Goal: Task Accomplishment & Management: Manage account settings

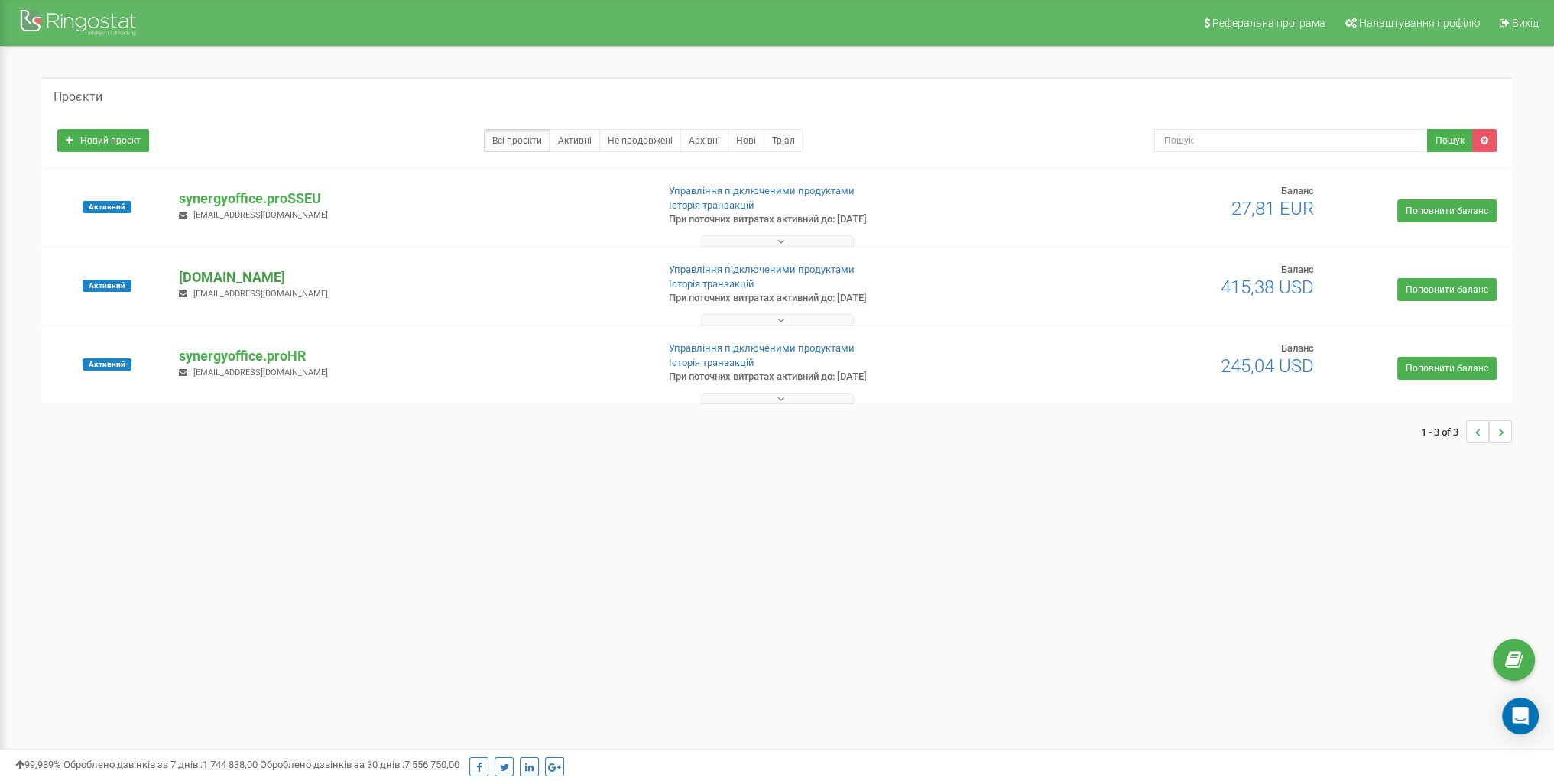
click at [272, 276] on p "[DOMAIN_NAME]" at bounding box center [411, 277] width 465 height 20
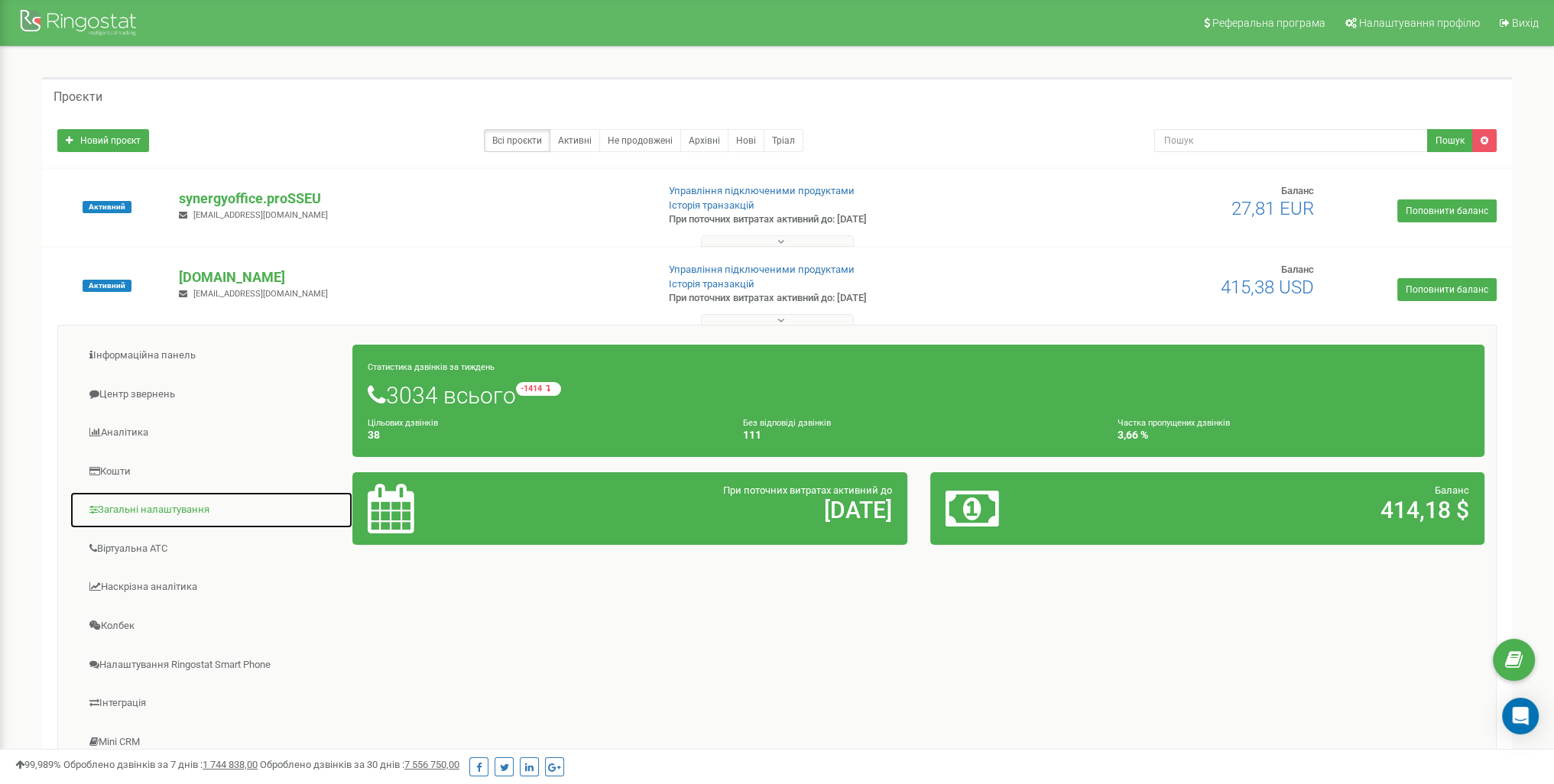
click at [151, 501] on link "Загальні налаштування" at bounding box center [211, 510] width 283 height 38
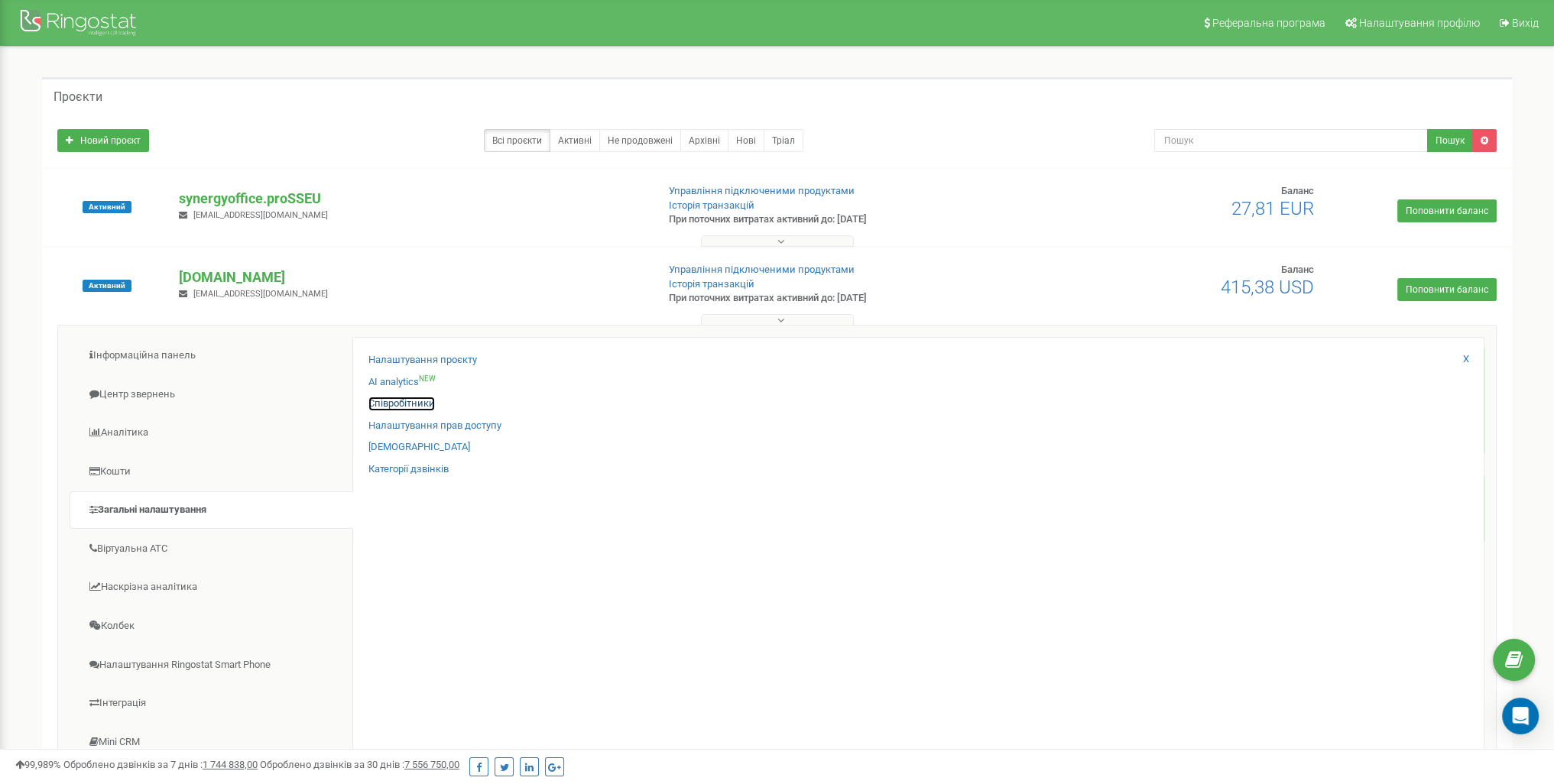
click at [414, 403] on link "Співробітники" at bounding box center [401, 403] width 66 height 15
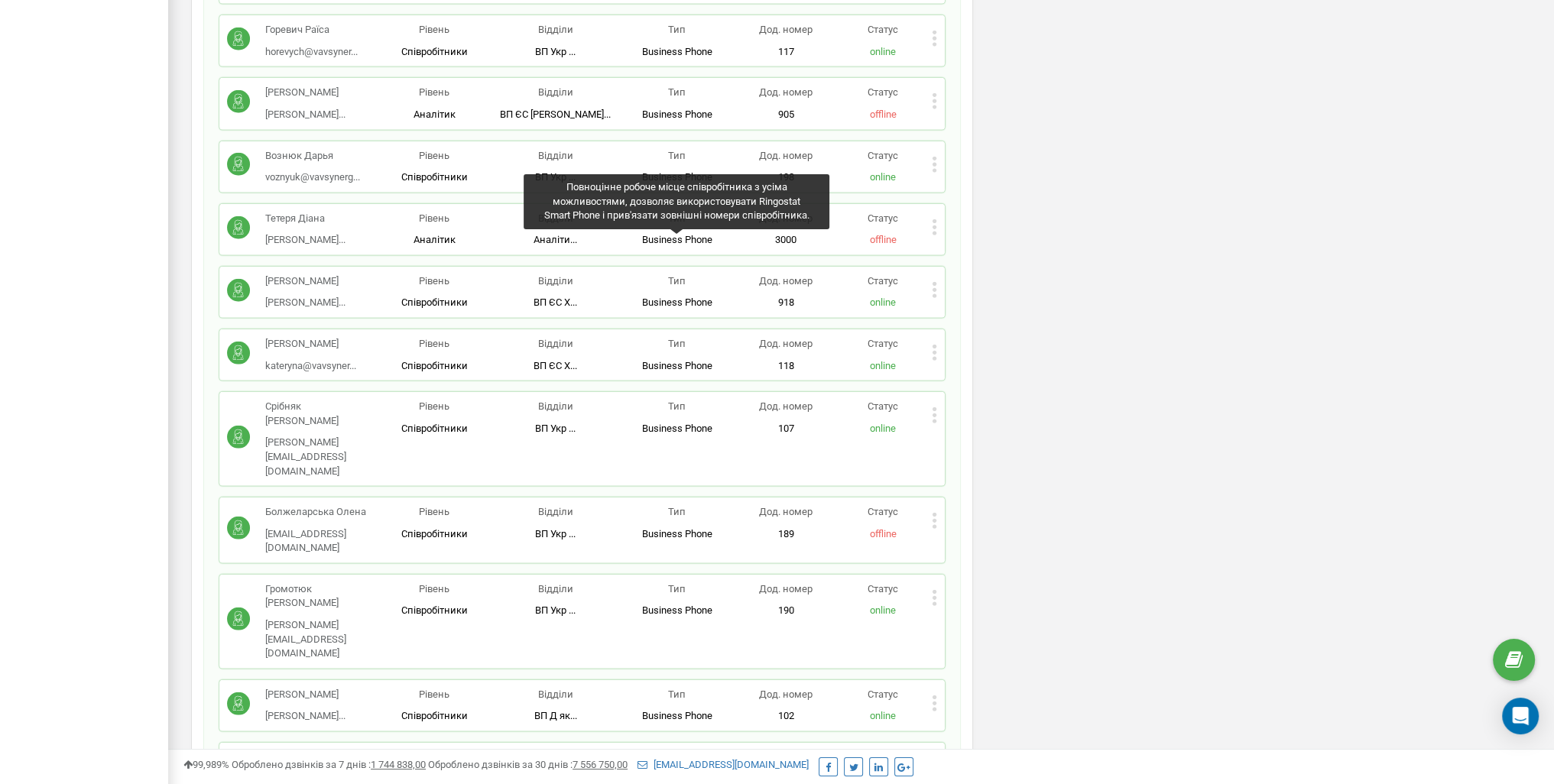
scroll to position [5759, 0]
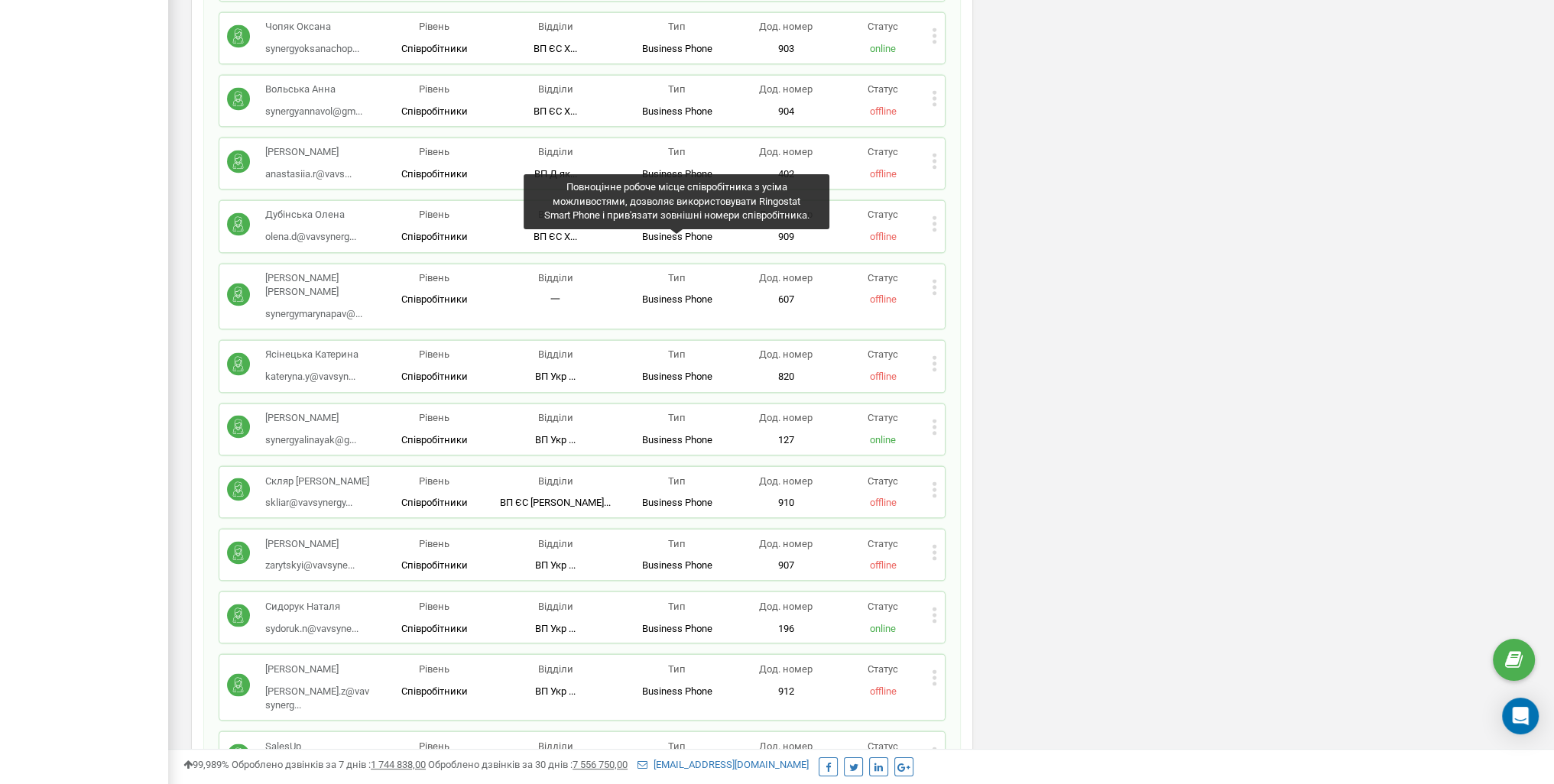
click at [932, 607] on icon at bounding box center [934, 615] width 5 height 16
click at [963, 634] on span "Редагувати" at bounding box center [982, 638] width 60 height 10
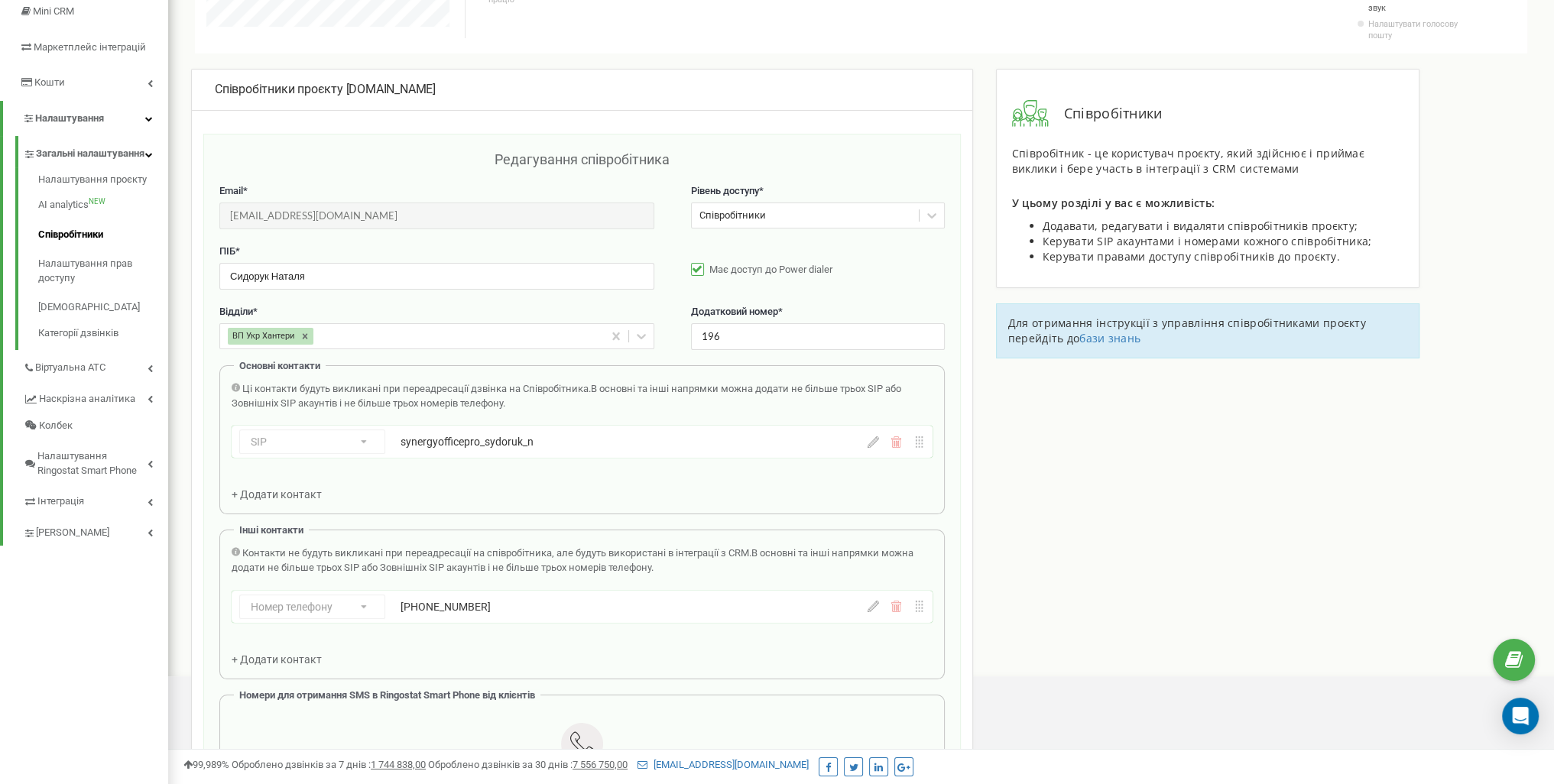
scroll to position [152, 0]
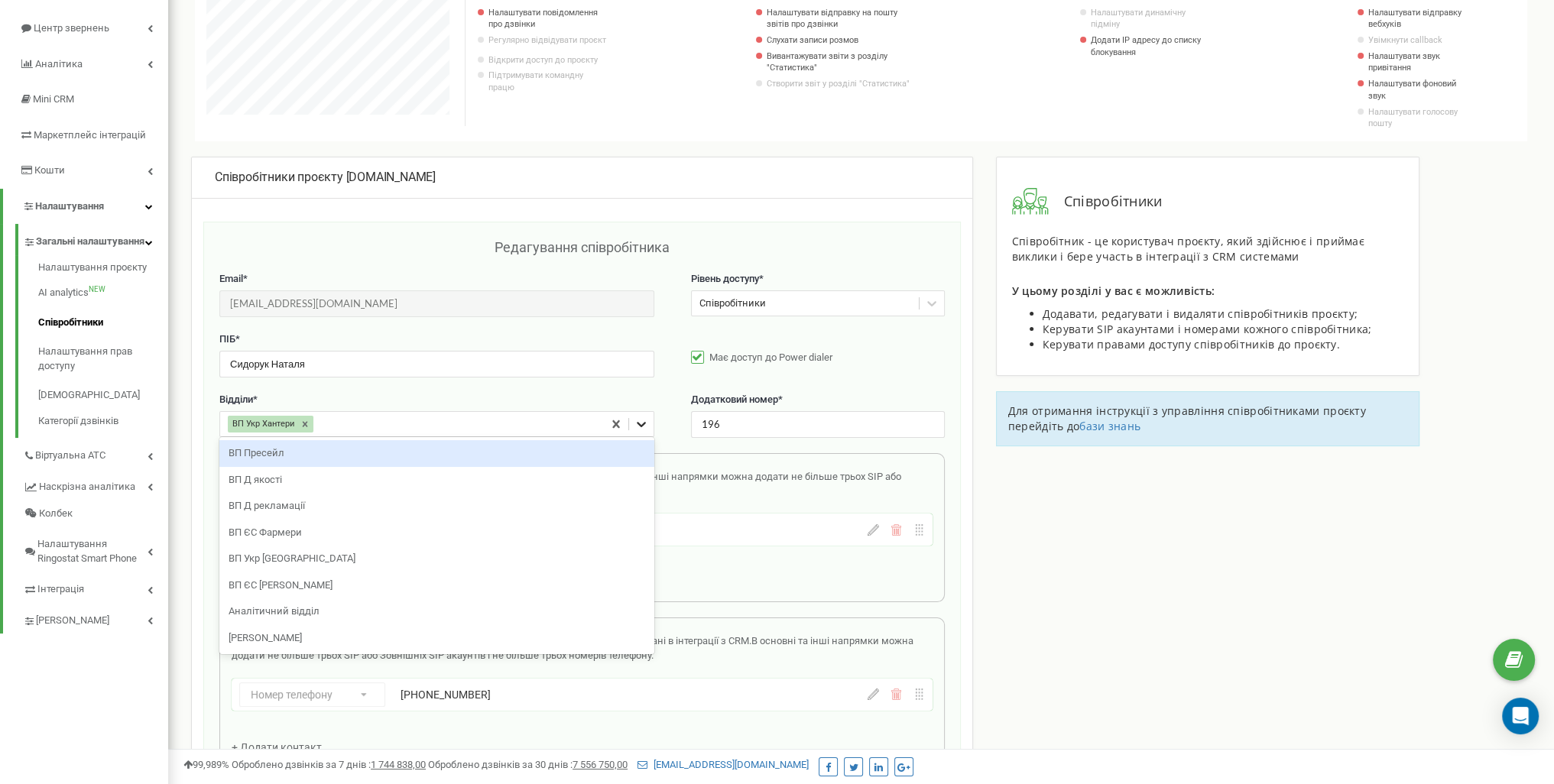
click at [636, 423] on icon at bounding box center [641, 424] width 15 height 15
click at [454, 444] on div "ВП Пресейл" at bounding box center [436, 452] width 435 height 27
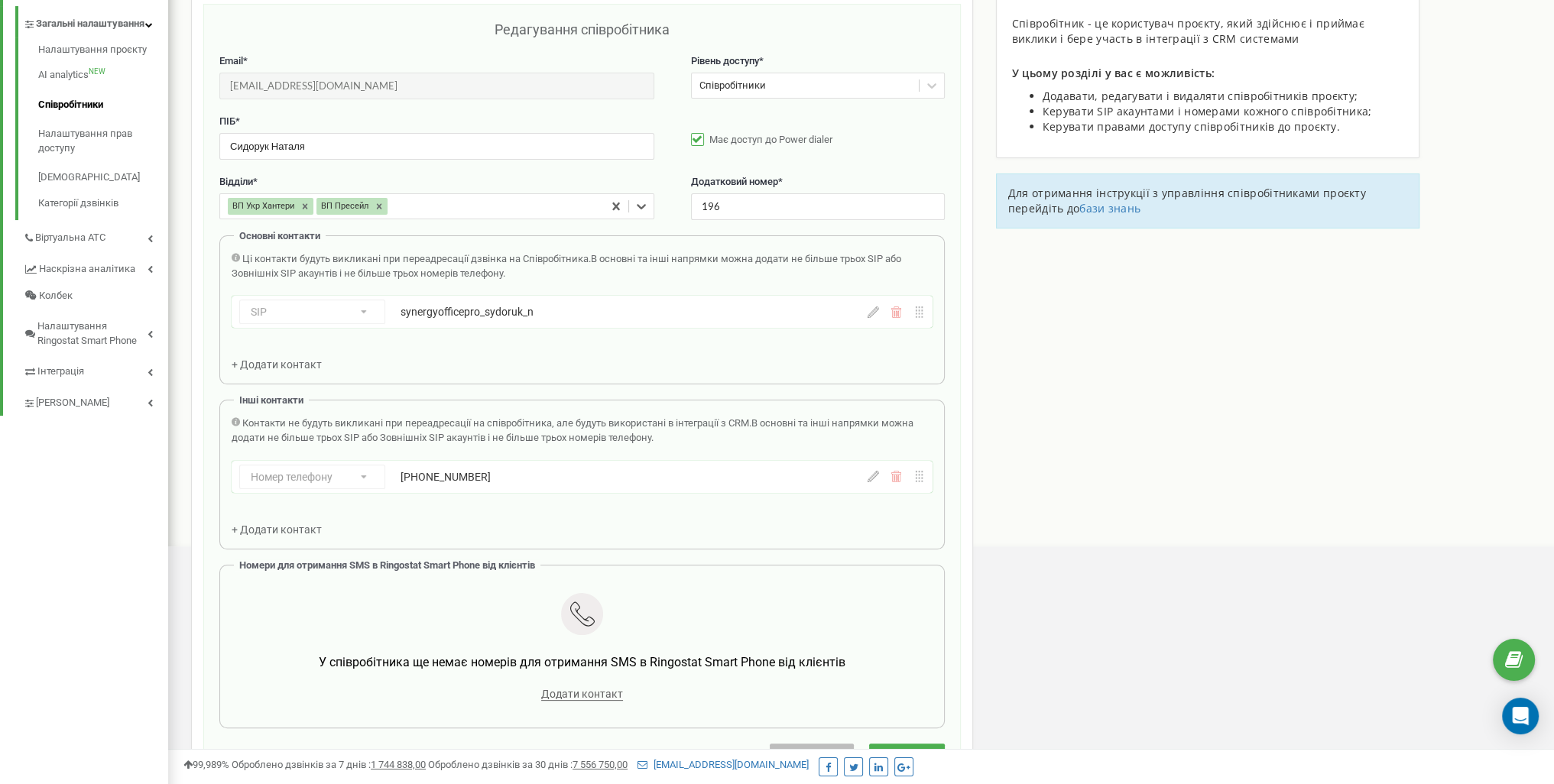
scroll to position [382, 0]
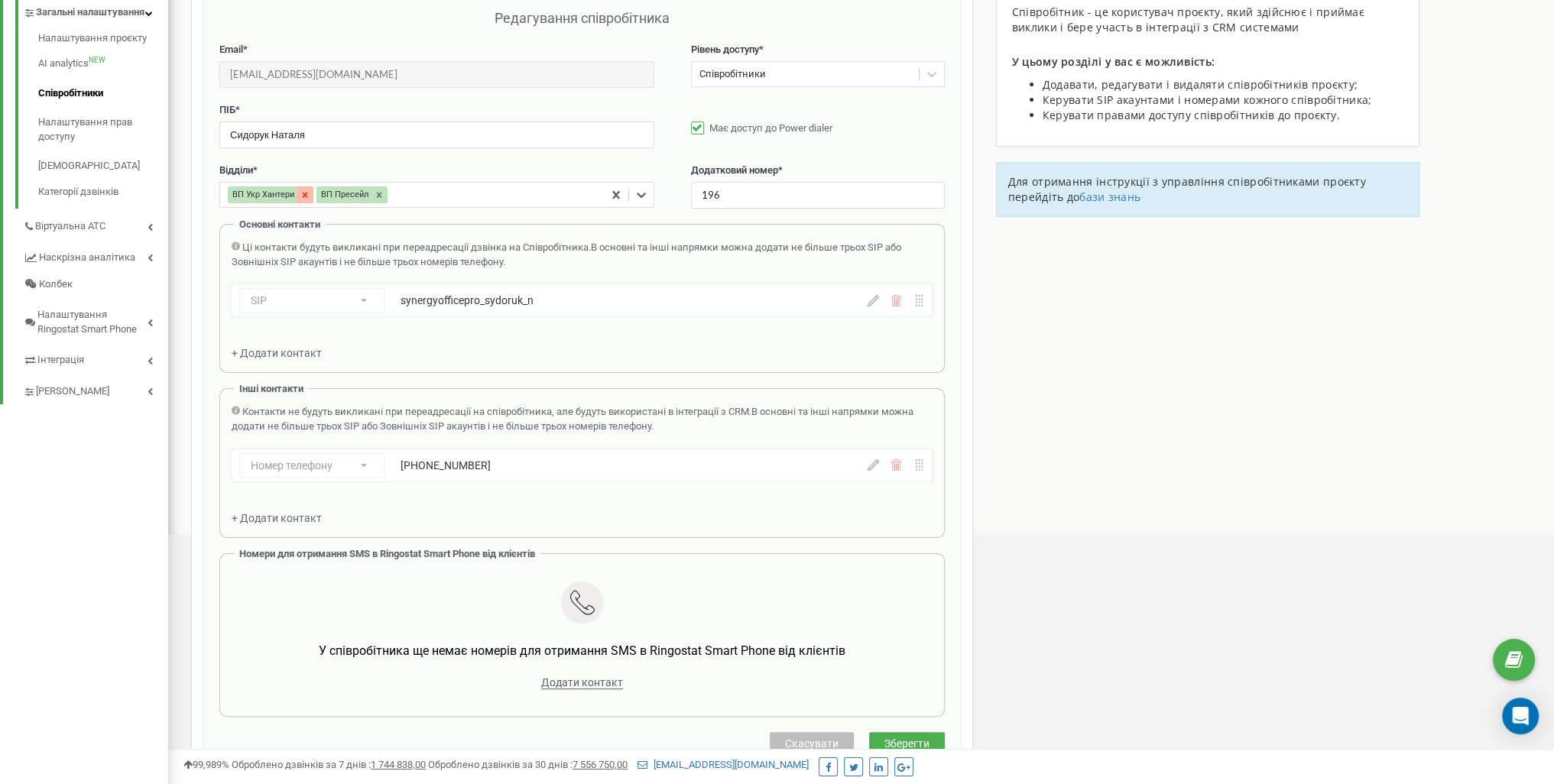
click at [304, 196] on icon at bounding box center [304, 194] width 11 height 11
click at [920, 738] on span "Зберегти" at bounding box center [907, 743] width 46 height 12
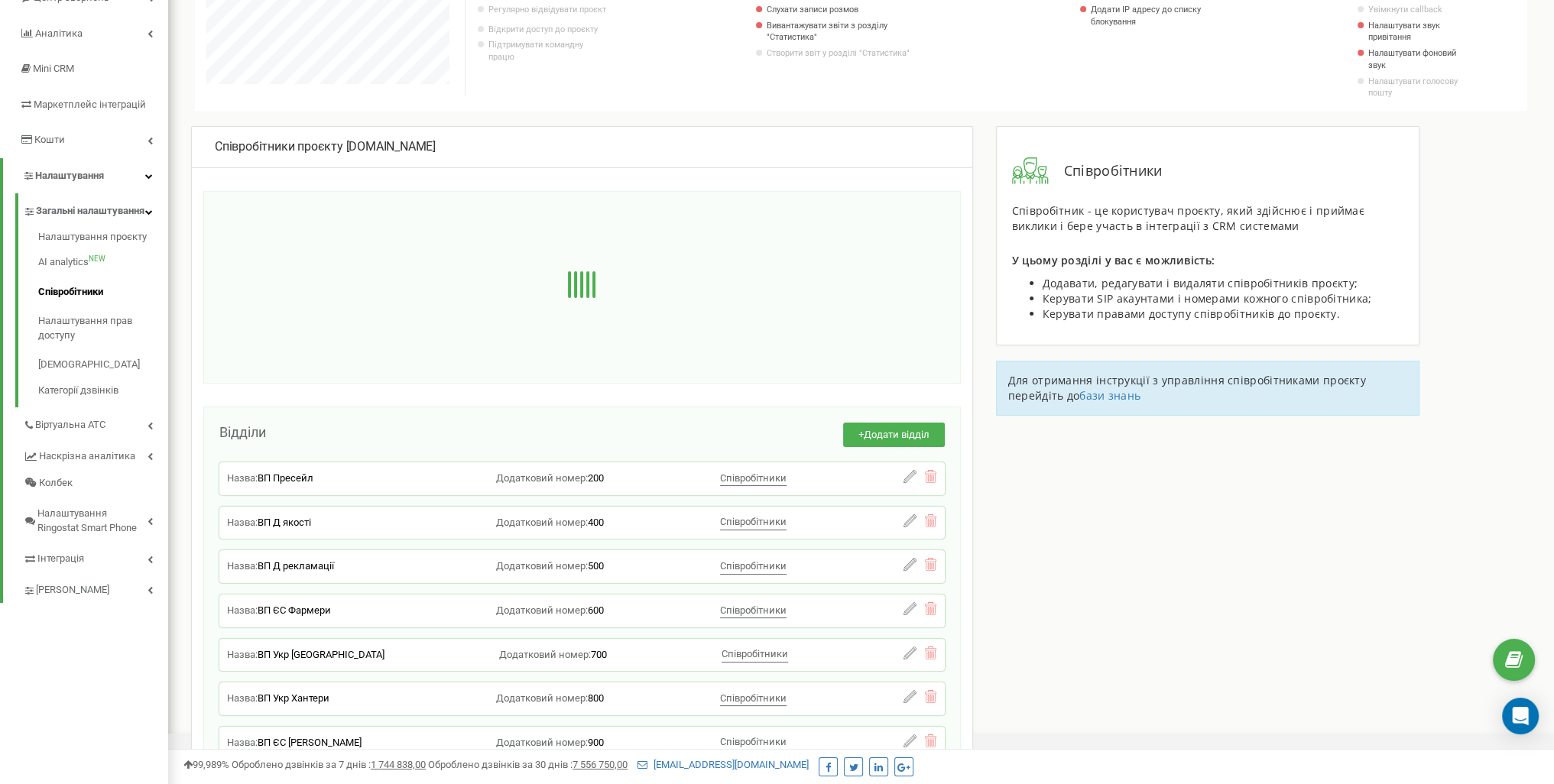
scroll to position [0, 0]
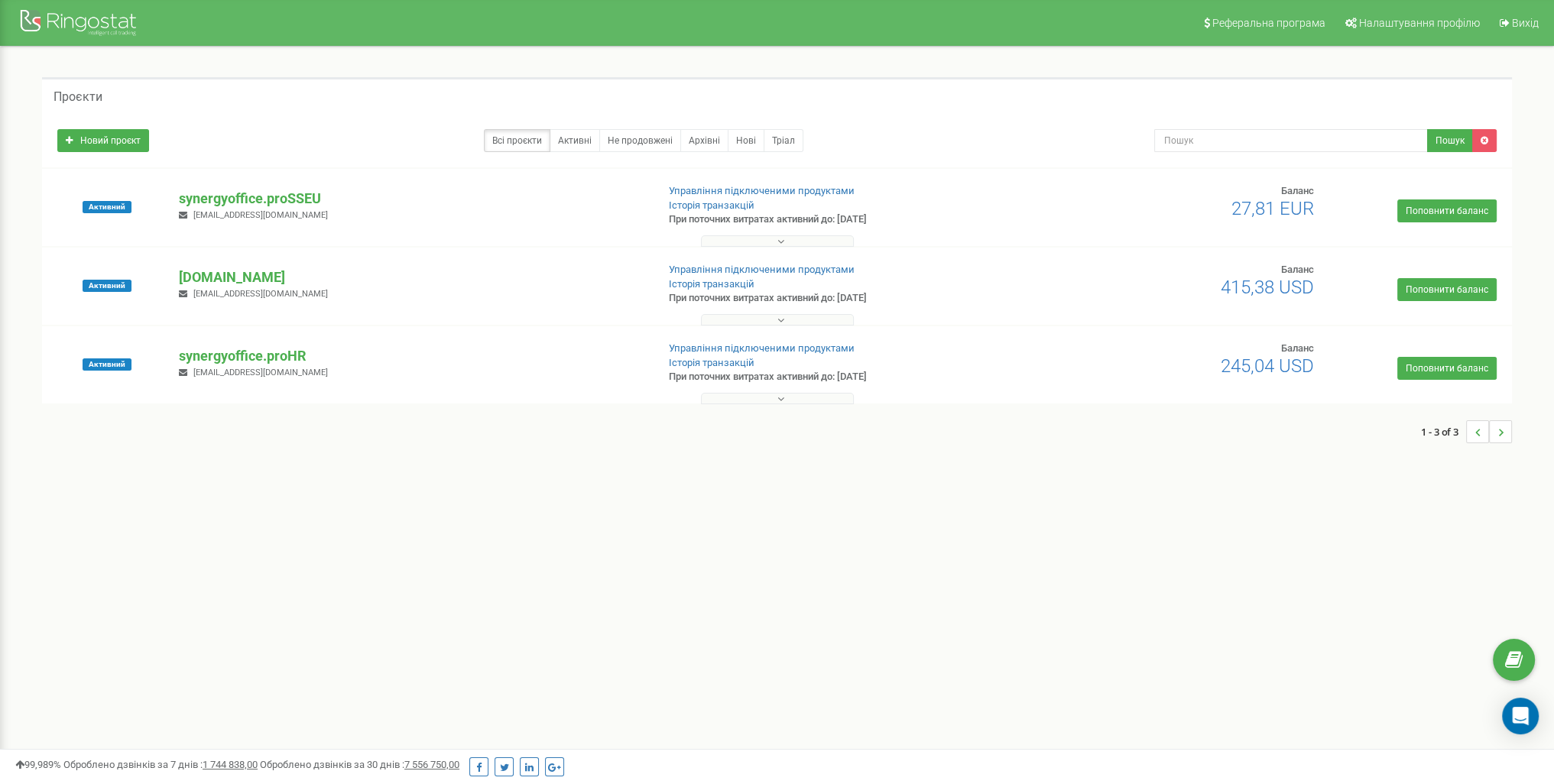
click at [718, 293] on p "При поточних витратах активний до: [DATE]" at bounding box center [840, 298] width 343 height 15
click at [229, 276] on p "[DOMAIN_NAME]" at bounding box center [411, 277] width 465 height 20
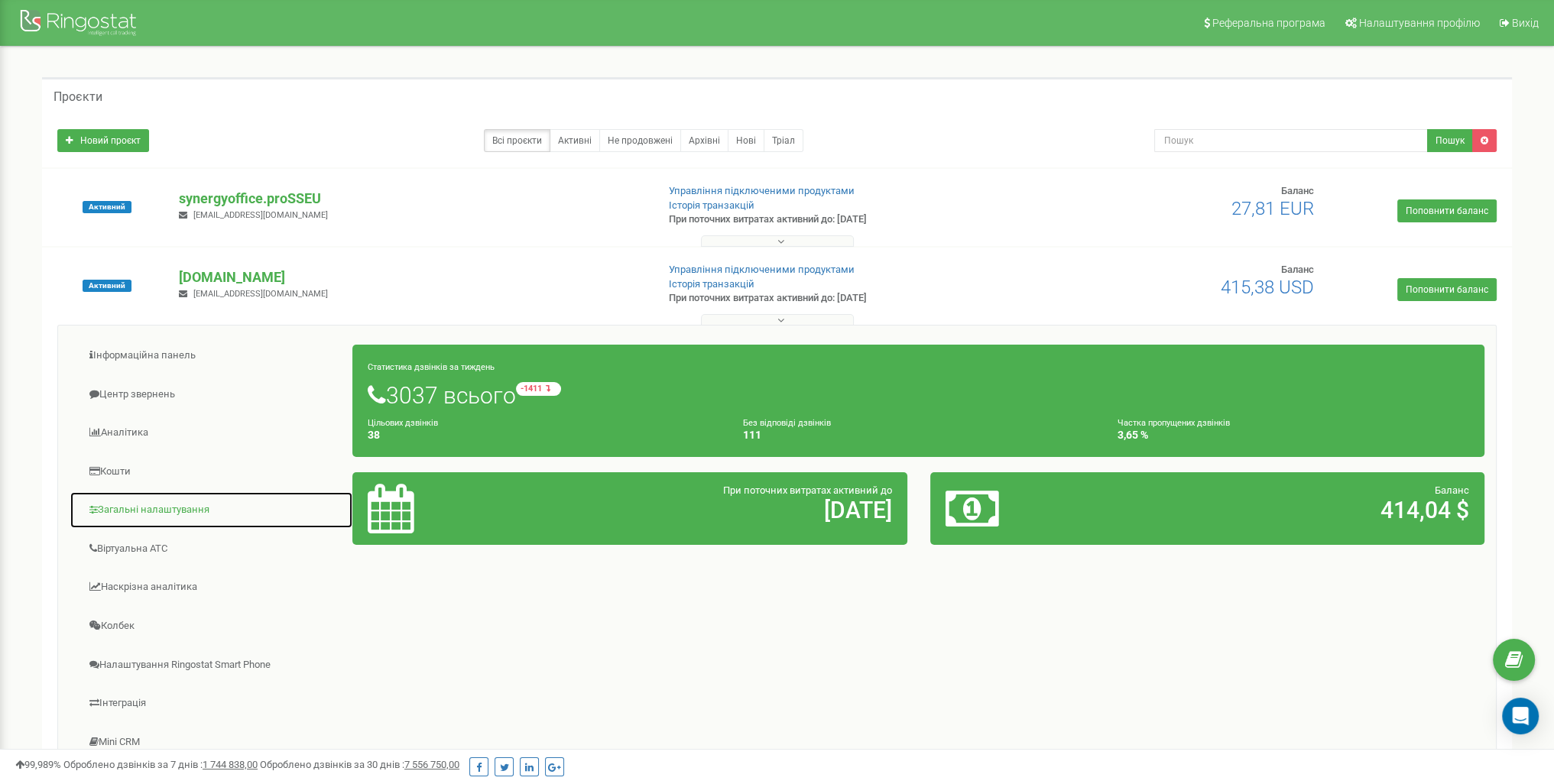
click at [182, 511] on link "Загальні налаштування" at bounding box center [211, 510] width 283 height 38
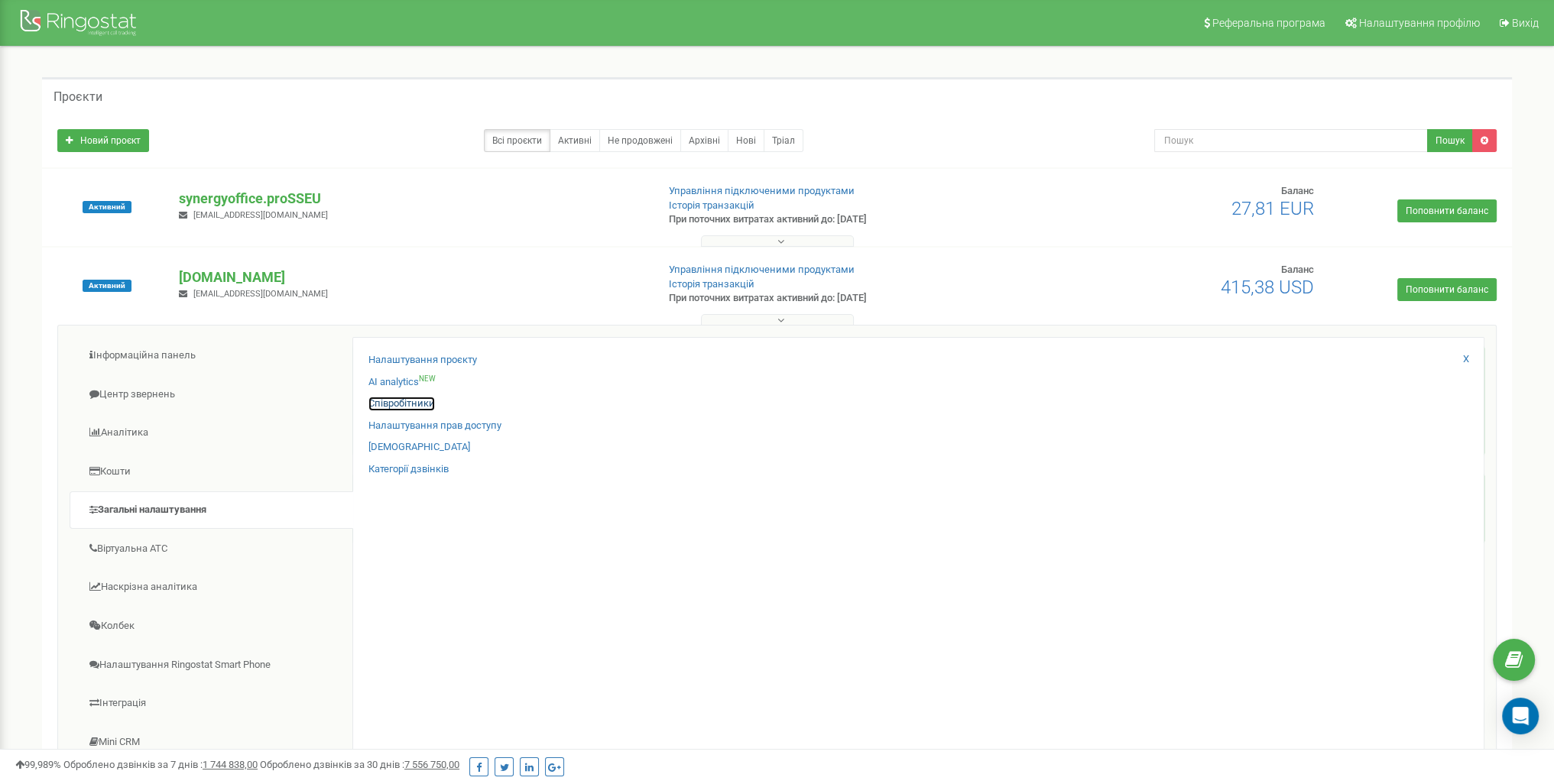
click at [417, 401] on link "Співробітники" at bounding box center [401, 403] width 66 height 15
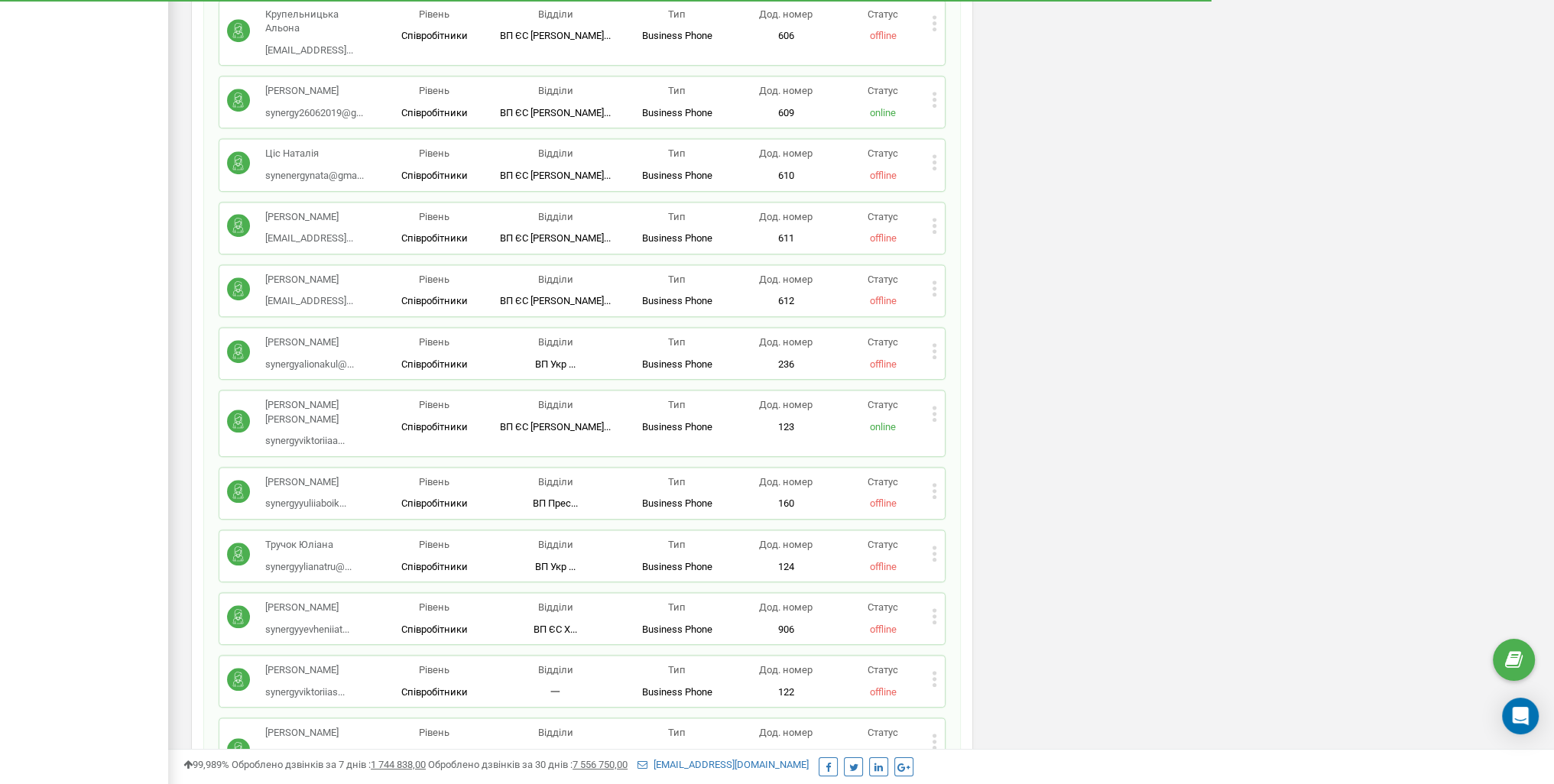
scroll to position [2062, 0]
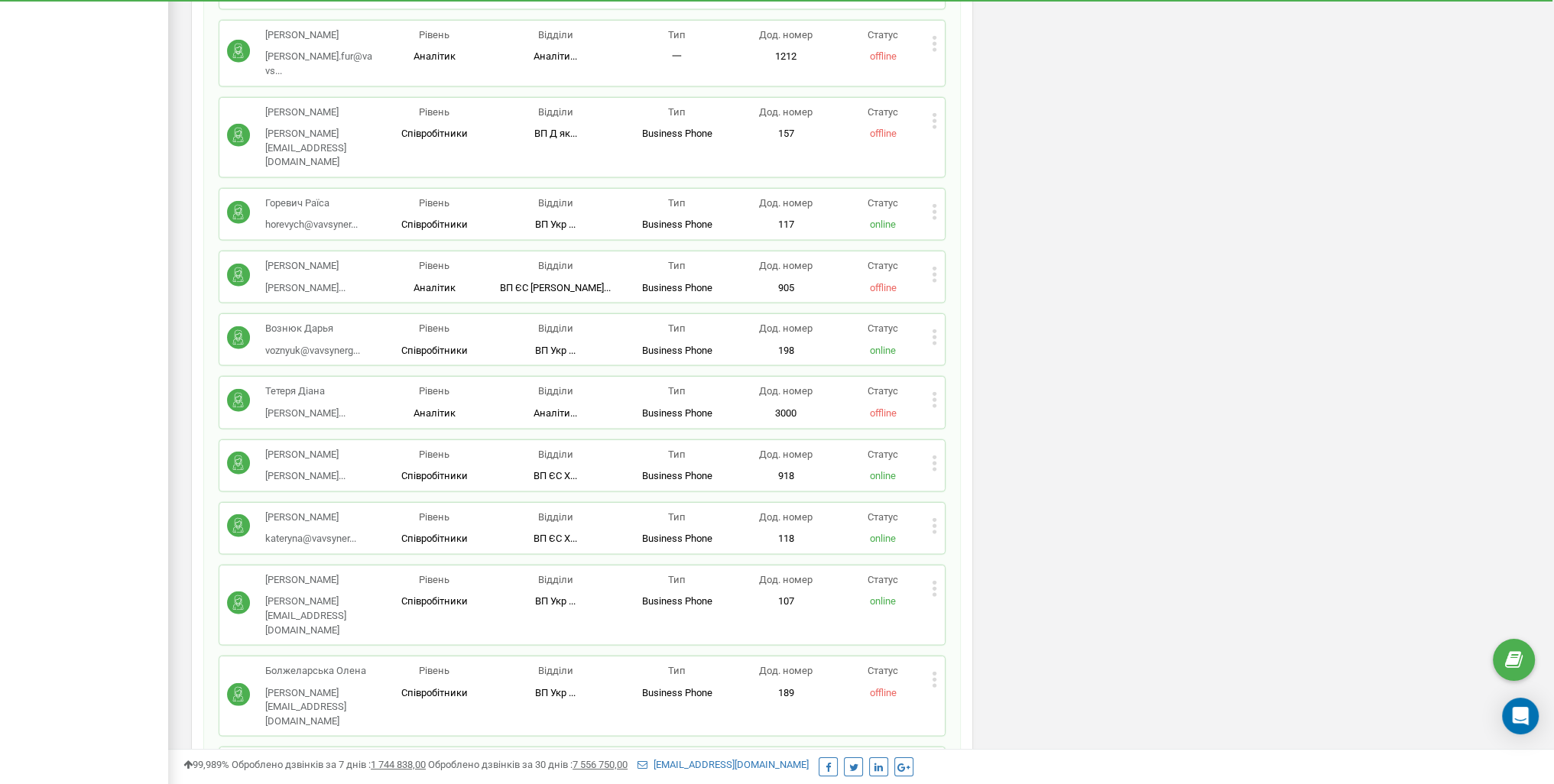
click at [937, 747] on div "Громотюк Анна anna@vavsynergy.com Рівень Співробітники Відділи ВП Укр ... ВП Ук…" at bounding box center [581, 794] width 725 height 94
click at [935, 762] on icon at bounding box center [934, 770] width 5 height 16
click at [968, 783] on span "Редагувати" at bounding box center [982, 796] width 60 height 10
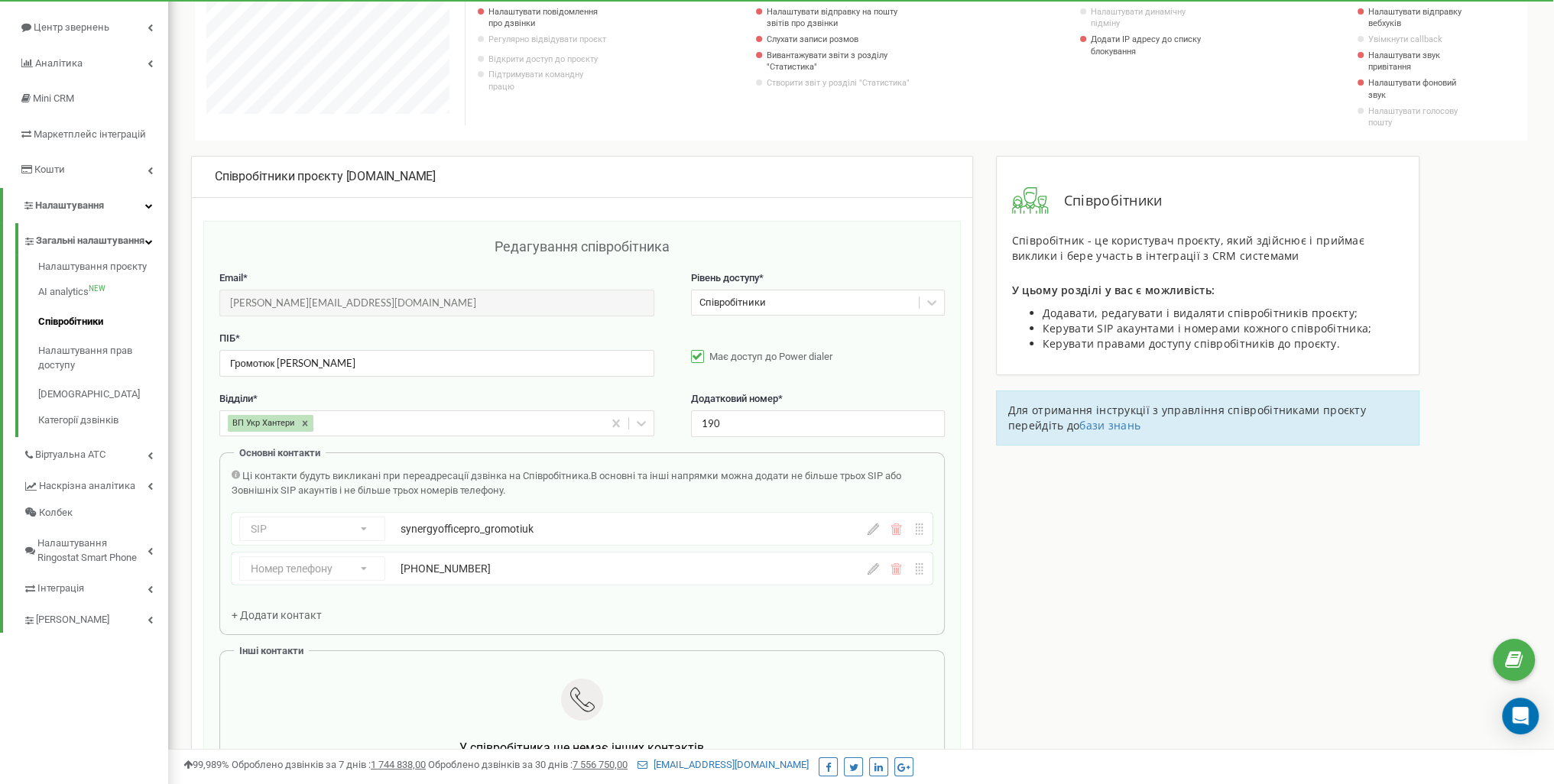
scroll to position [152, 0]
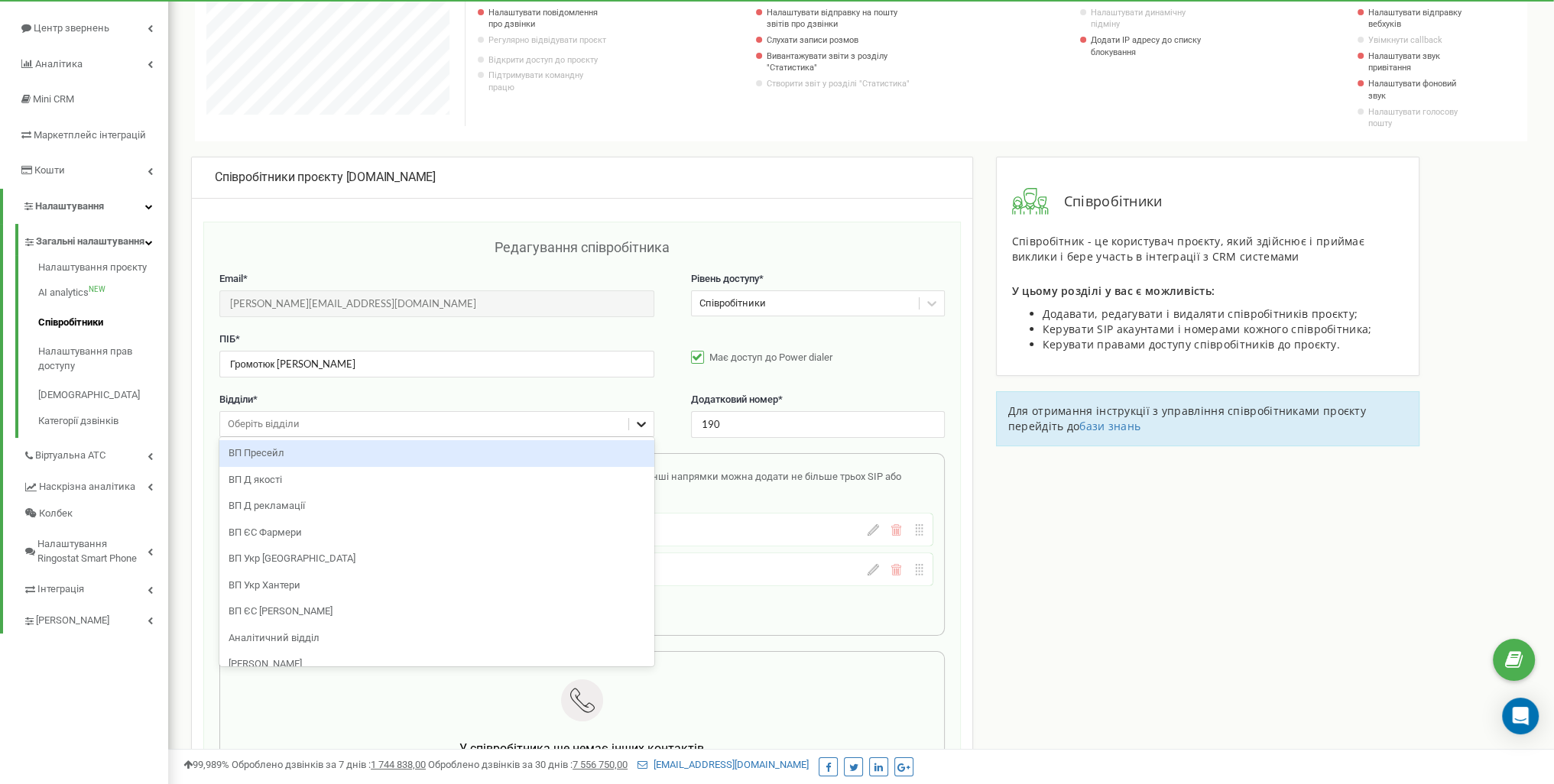
click at [629, 422] on div at bounding box center [641, 424] width 25 height 25
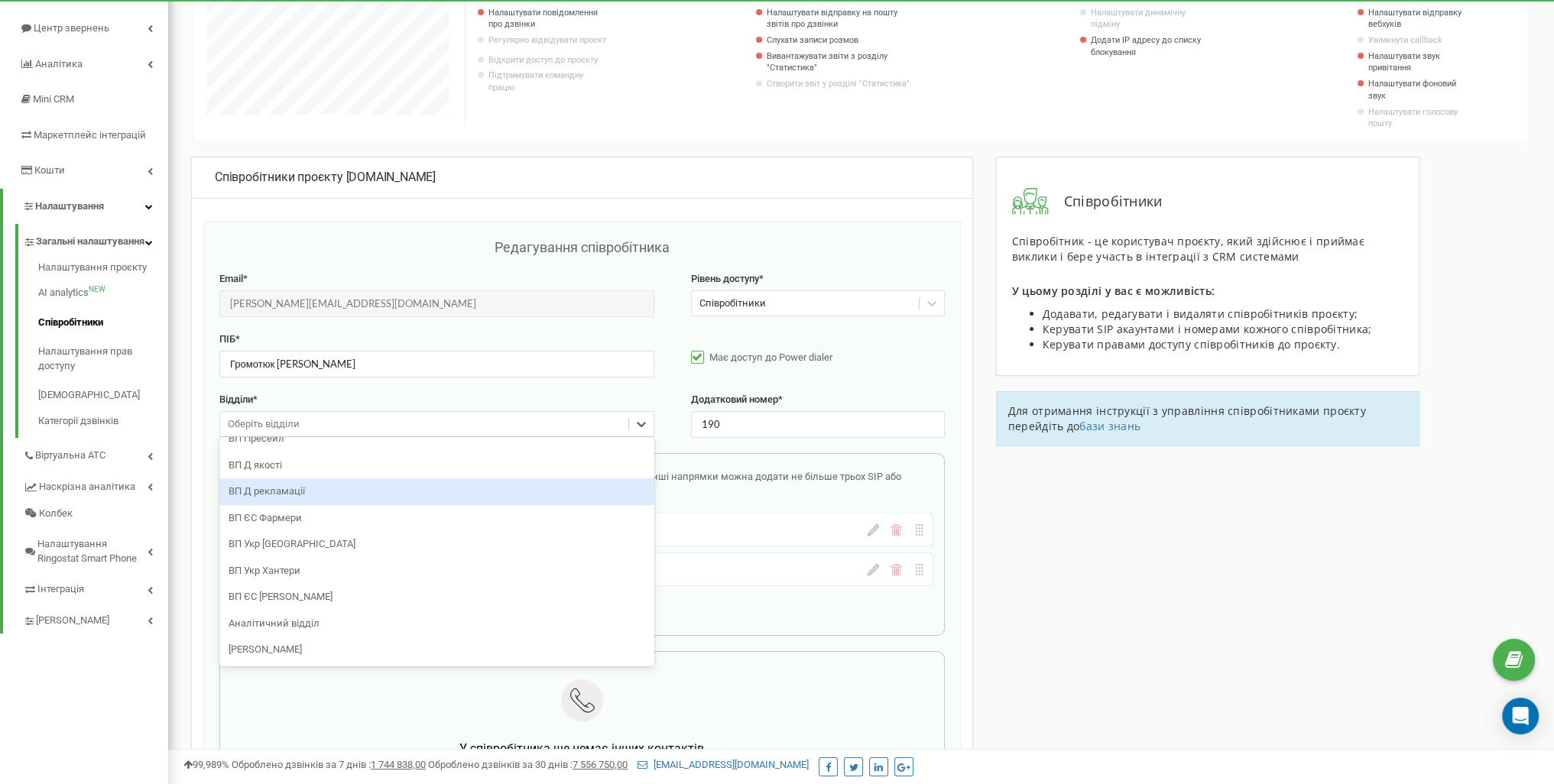
scroll to position [0, 0]
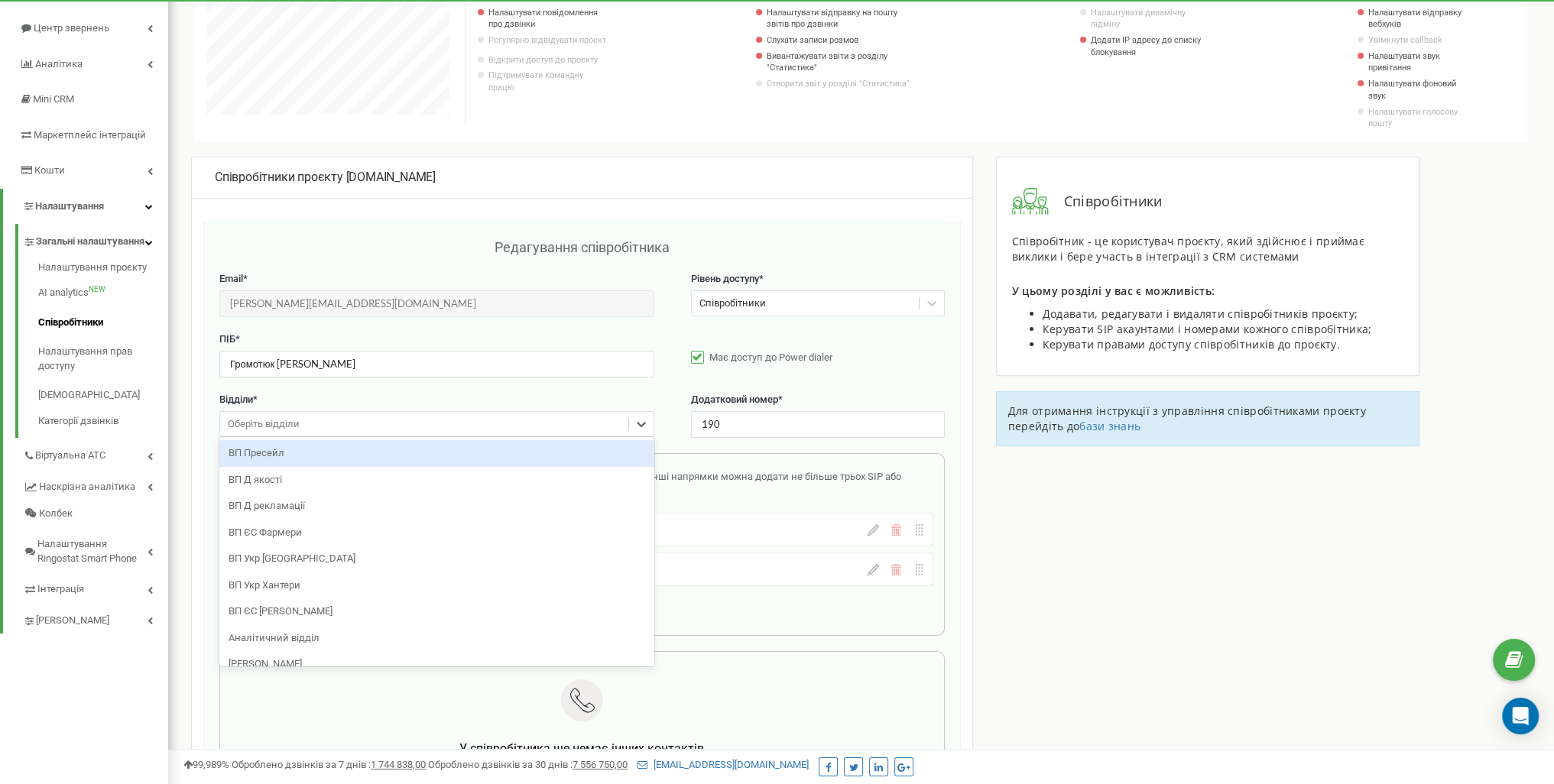
click at [420, 448] on div "ВП Пресейл" at bounding box center [436, 452] width 435 height 27
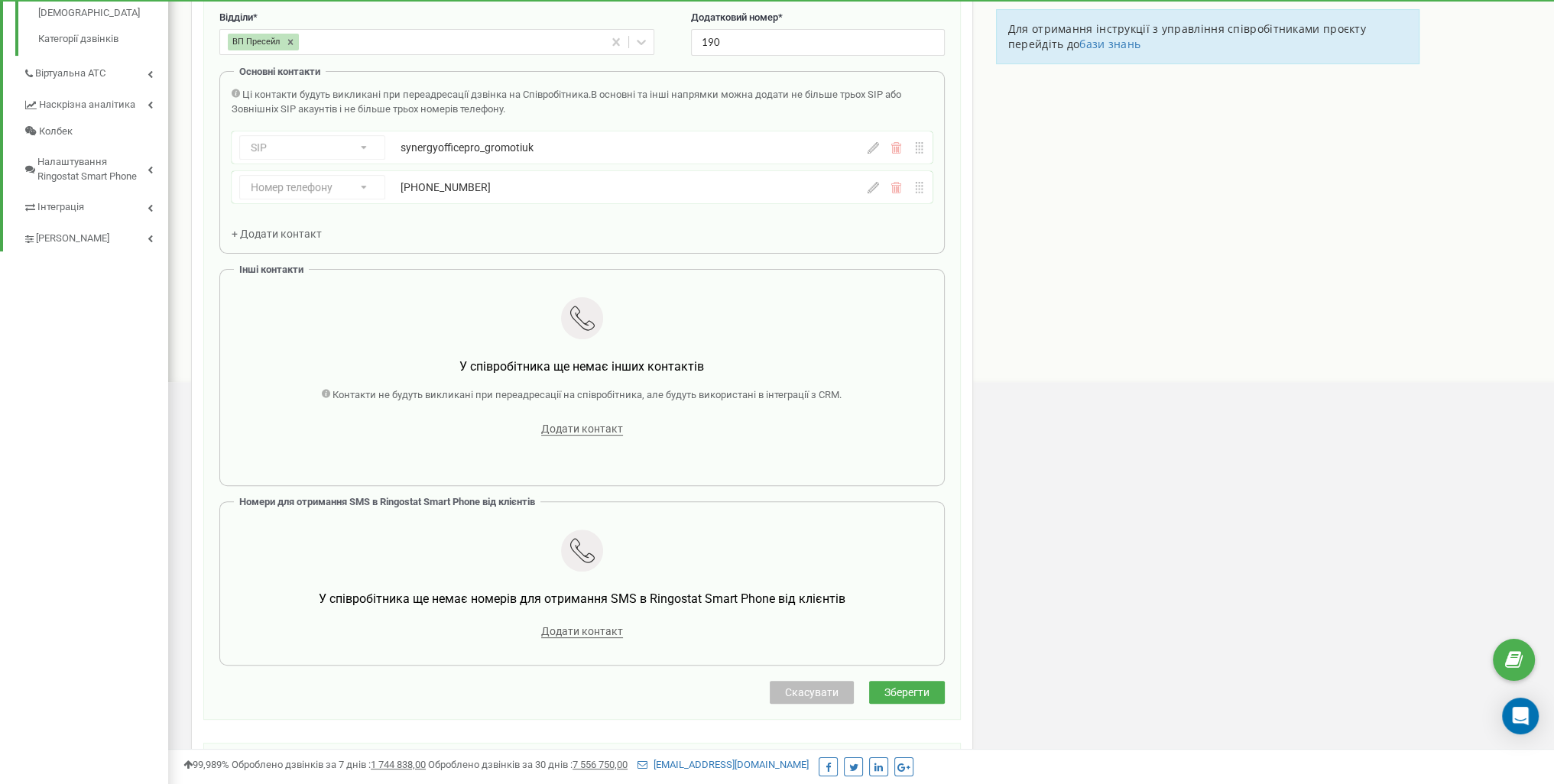
click at [914, 686] on span "Зберегти" at bounding box center [907, 692] width 46 height 12
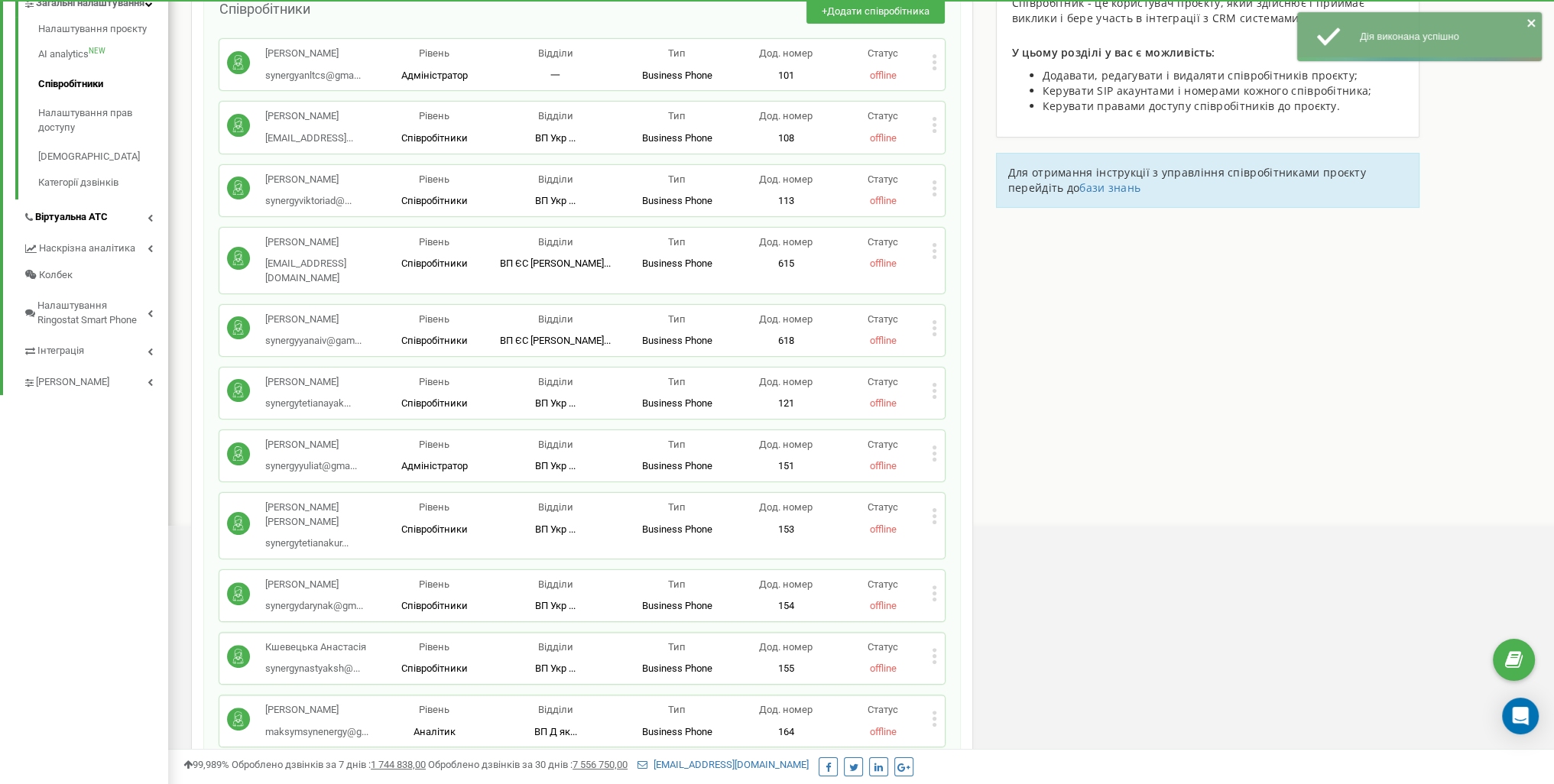
scroll to position [535, 0]
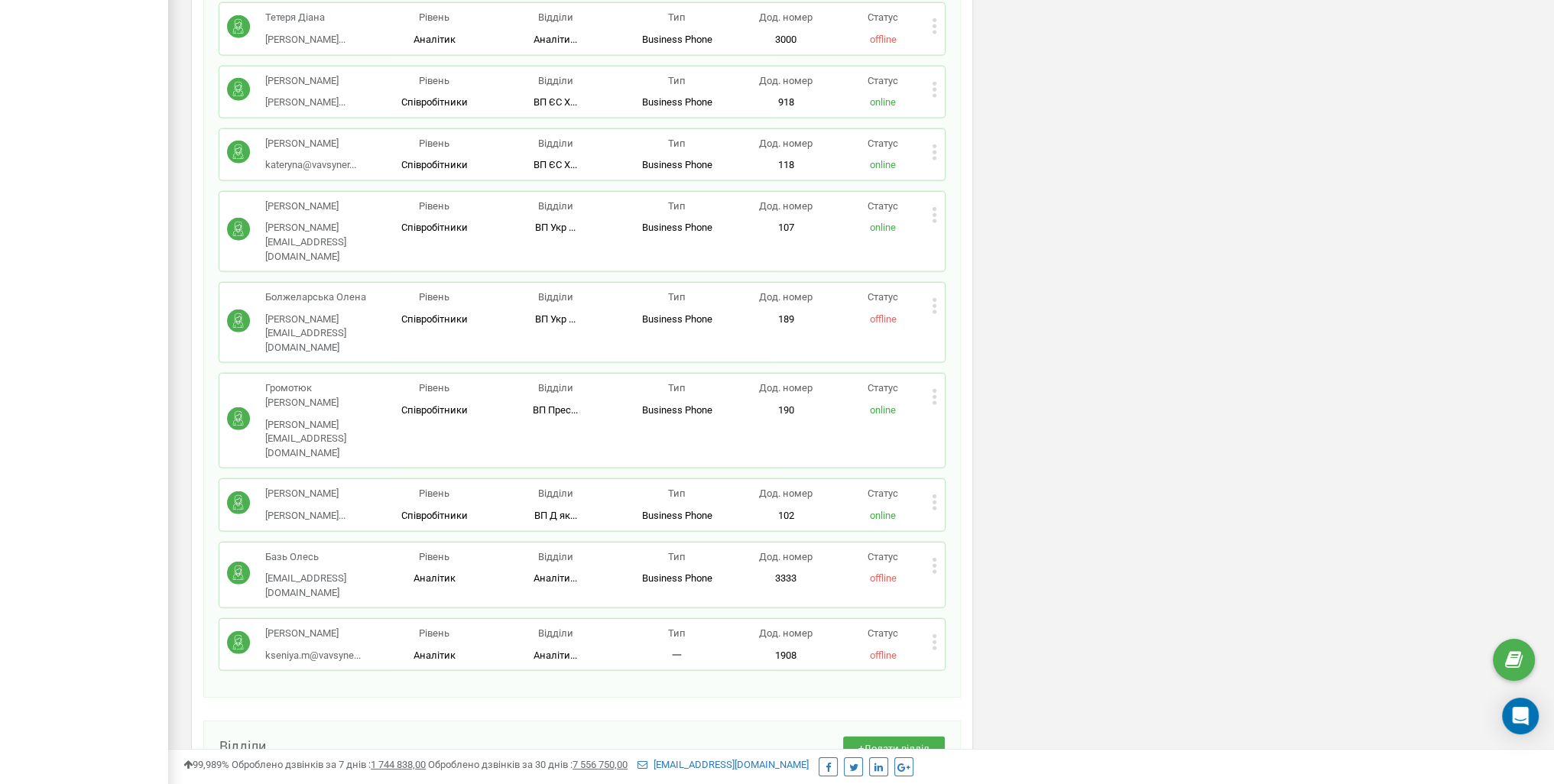
scroll to position [5759, 0]
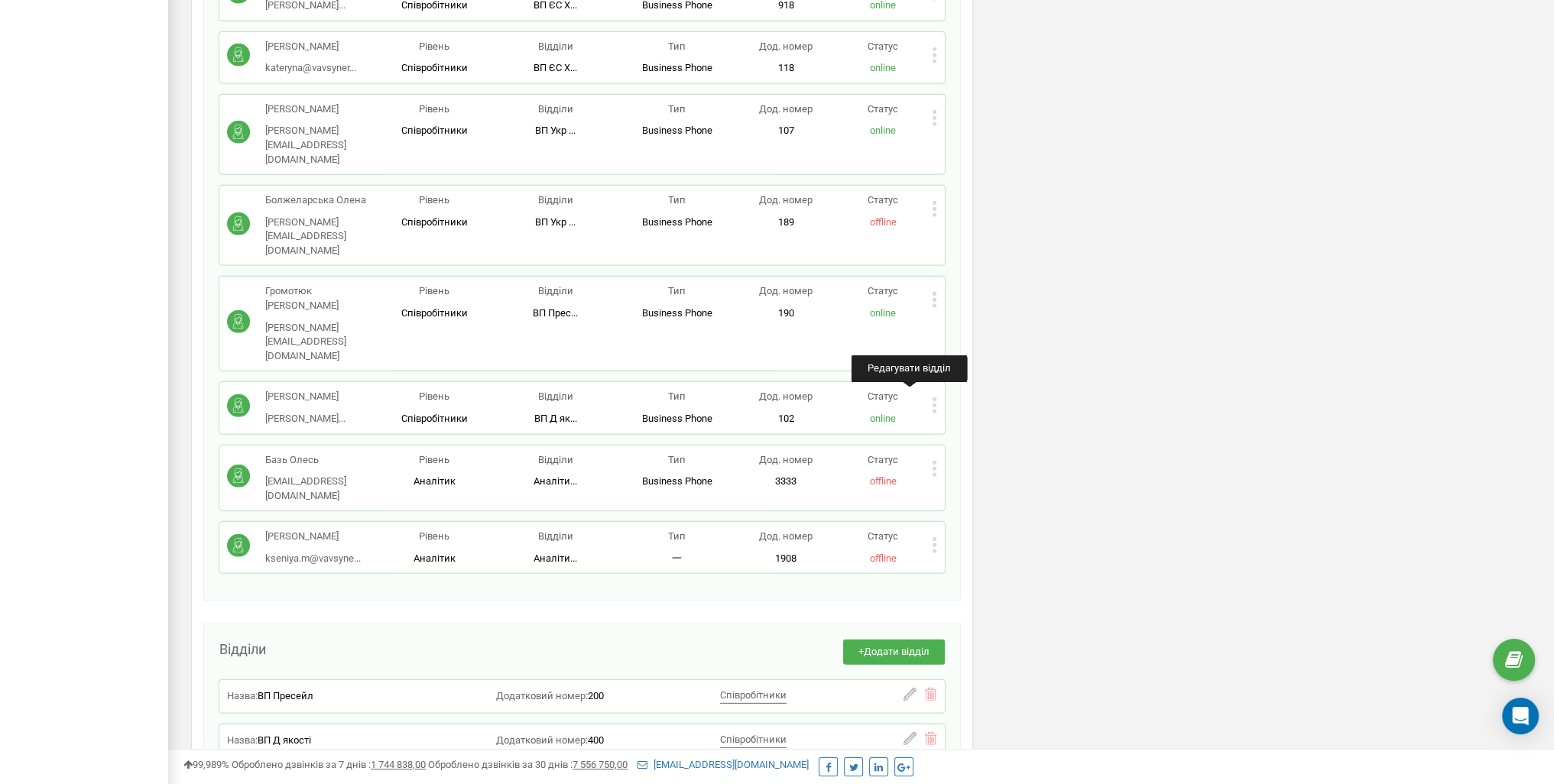
click at [819, 687] on div "Назва: ВП Пресейл Додатковий номер: 200 Співробітники Бойко Юлія Захарчич Антон…" at bounding box center [581, 696] width 710 height 18
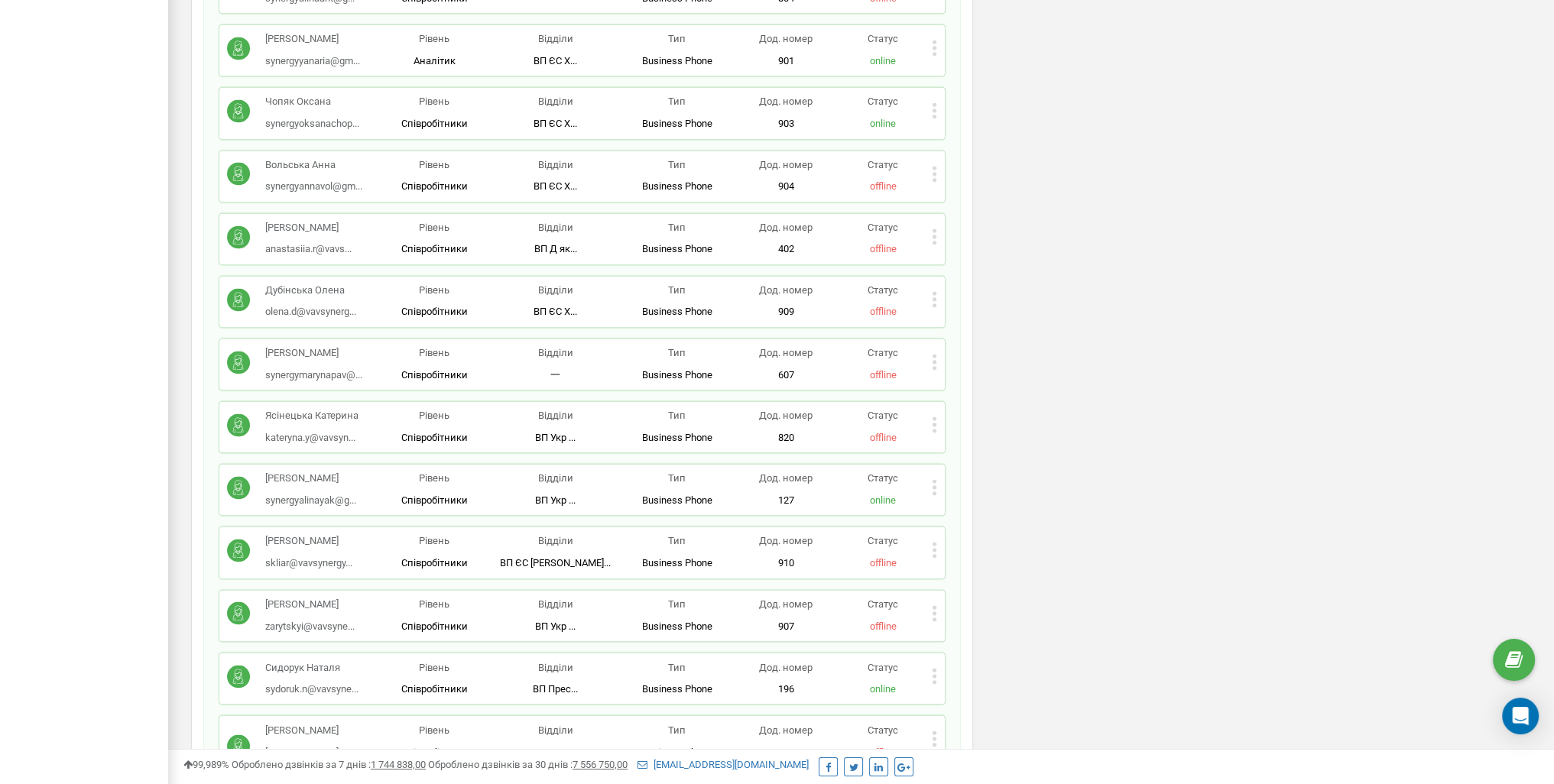
click at [1099, 65] on div "Співробітники проєкту synergyoffice.pro Співробітники + Додати співробітника Ли…" at bounding box center [861, 375] width 1363 height 6664
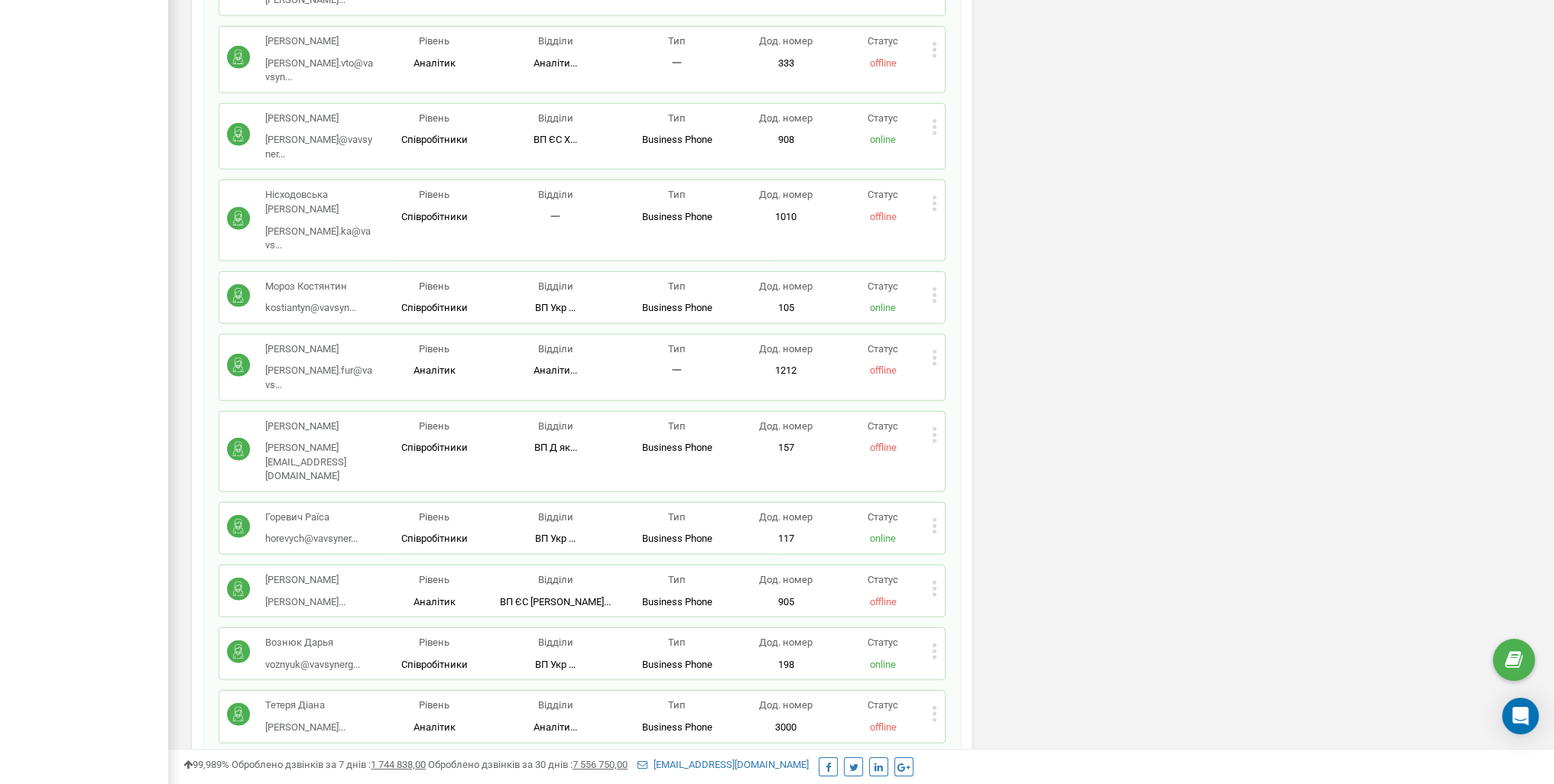
scroll to position [742, 0]
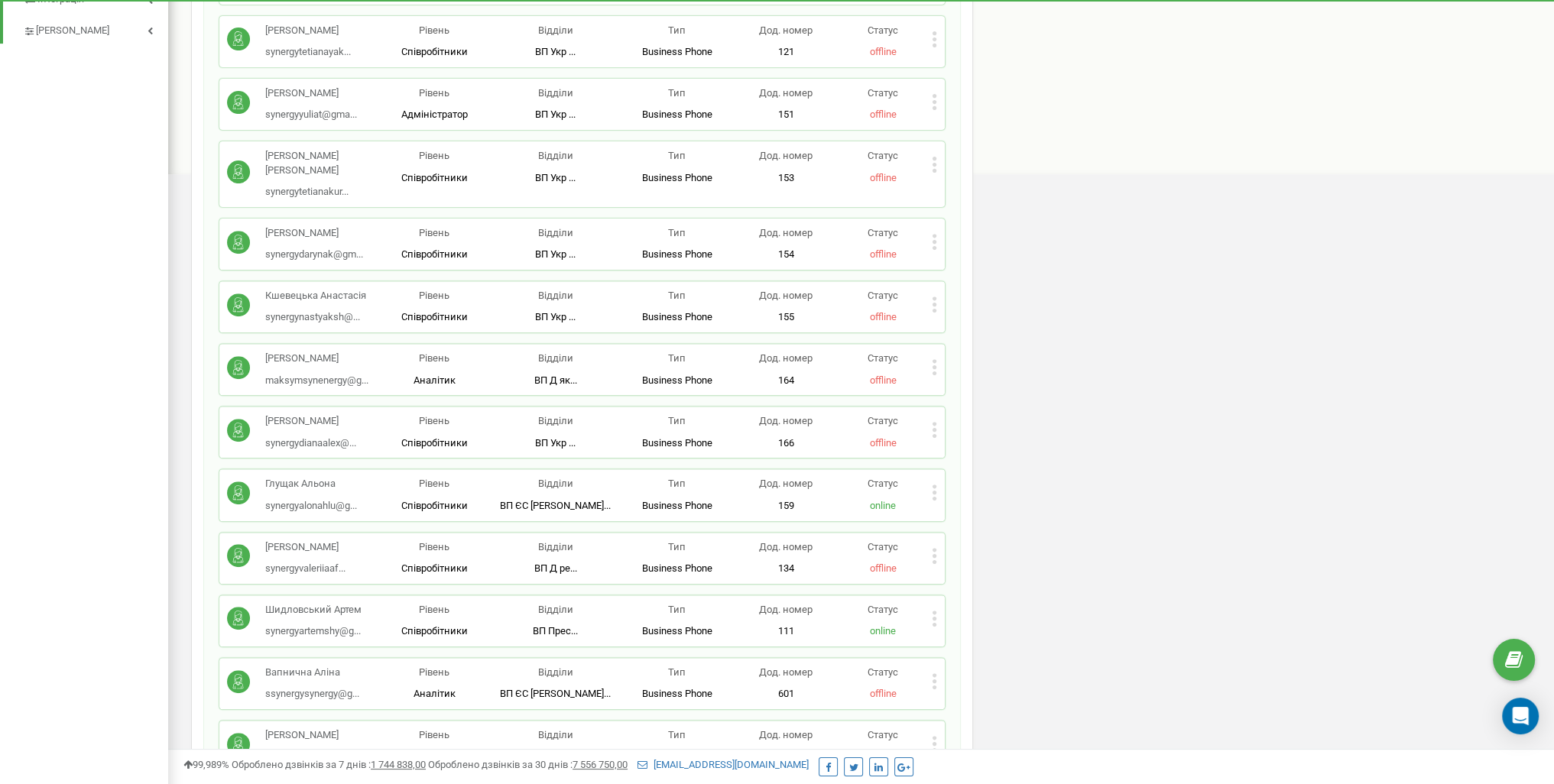
drag, startPoint x: 1112, startPoint y: 251, endPoint x: 1146, endPoint y: 226, distance: 42.2
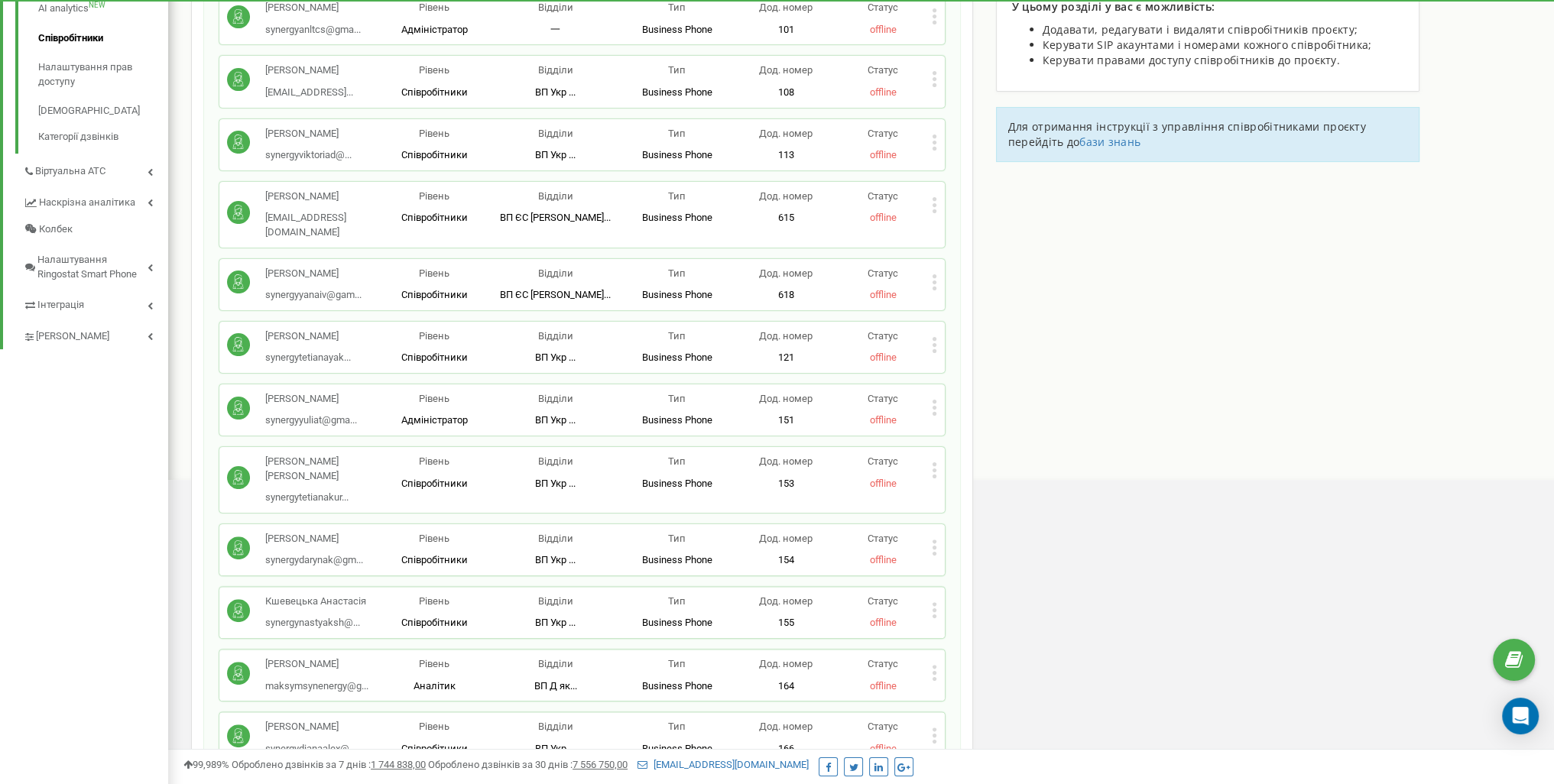
scroll to position [0, 0]
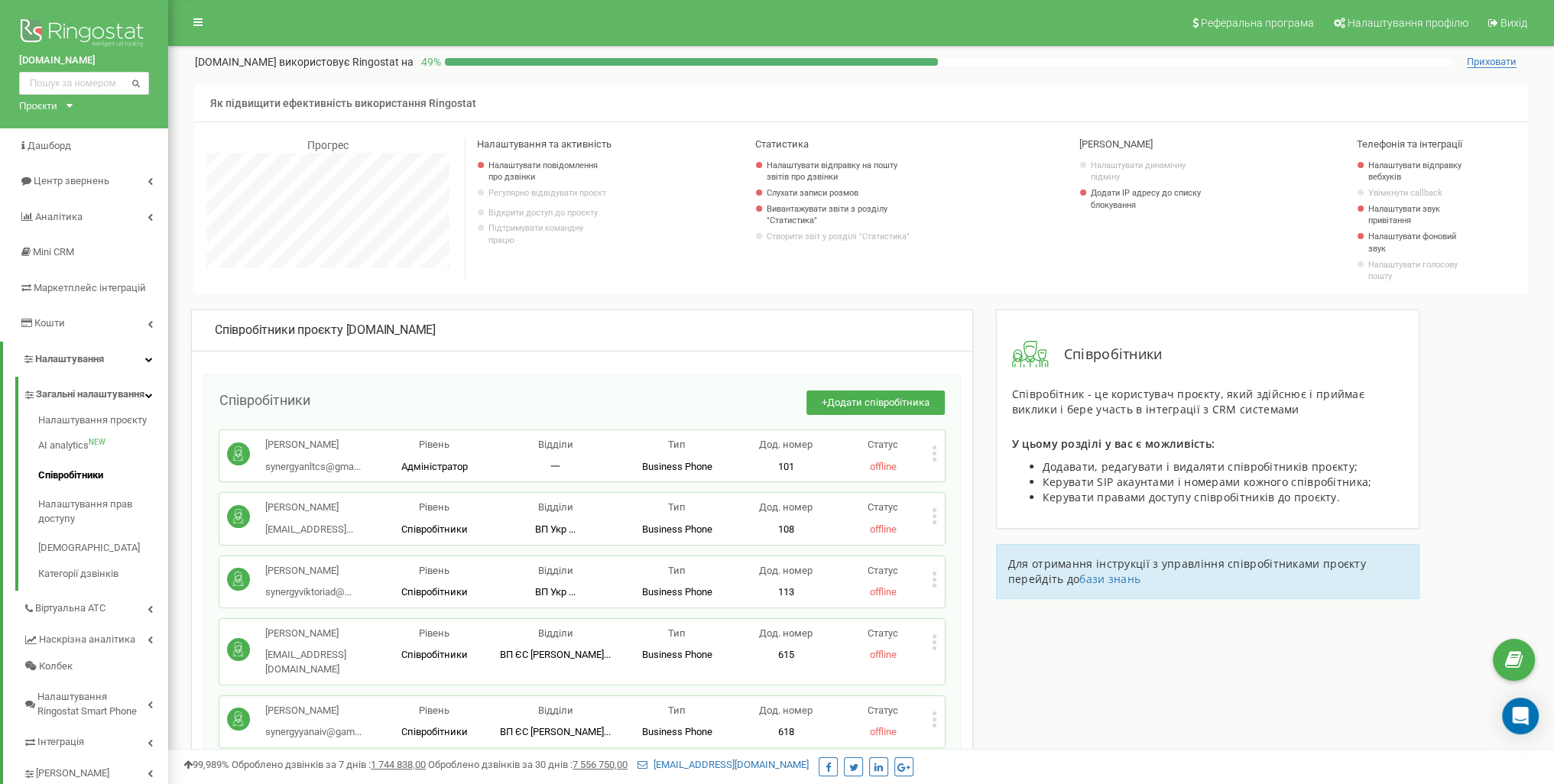
click at [345, 636] on p "Предиткевич Ольга" at bounding box center [320, 634] width 109 height 15
copy p "Предиткевич Ольга"
click at [544, 651] on span "ВП ЄС Ф..." at bounding box center [556, 654] width 111 height 12
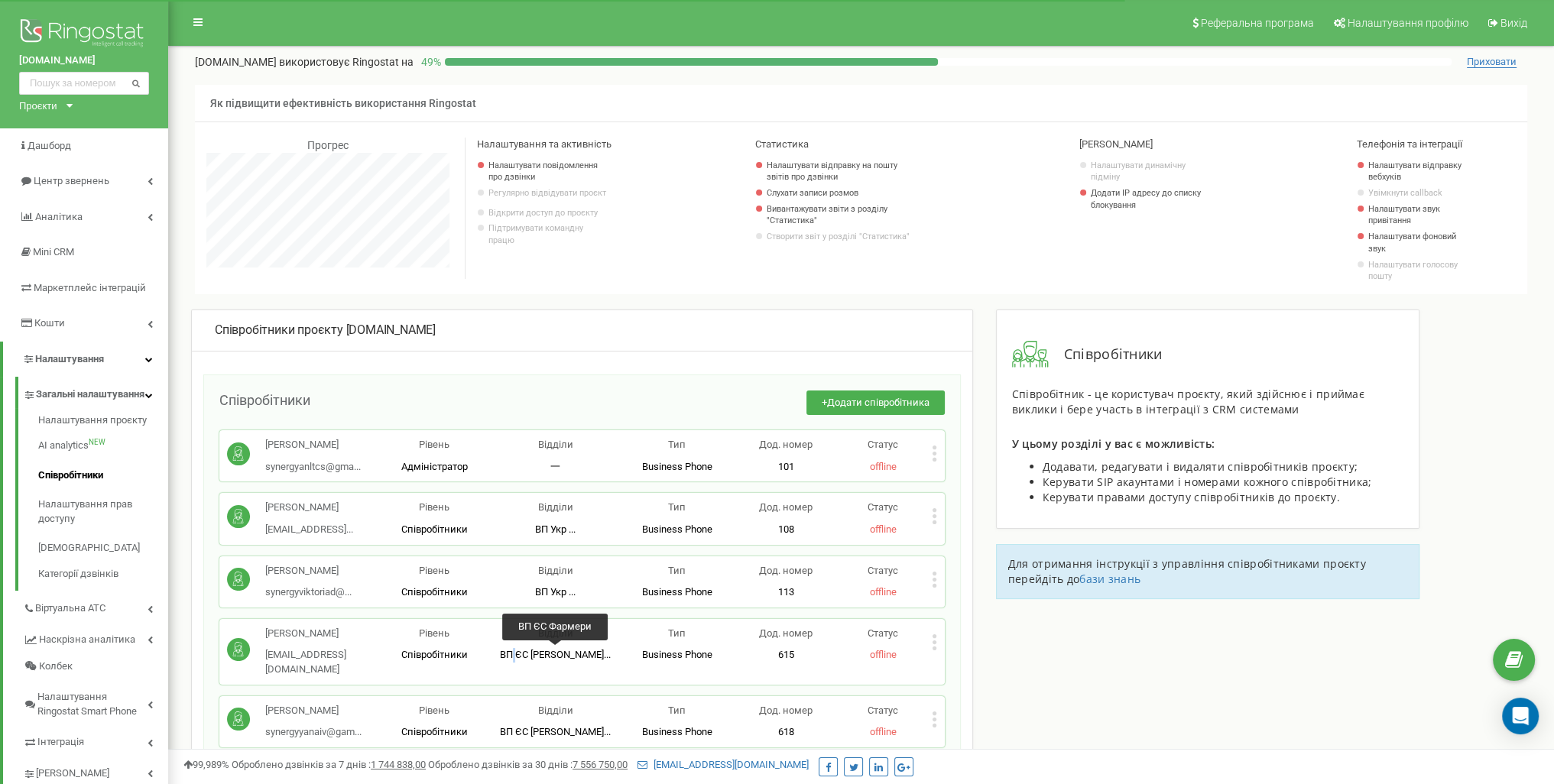
click at [544, 651] on span "ВП ЄС Ф..." at bounding box center [556, 654] width 111 height 12
copy span "ВП ЄС Ф..."
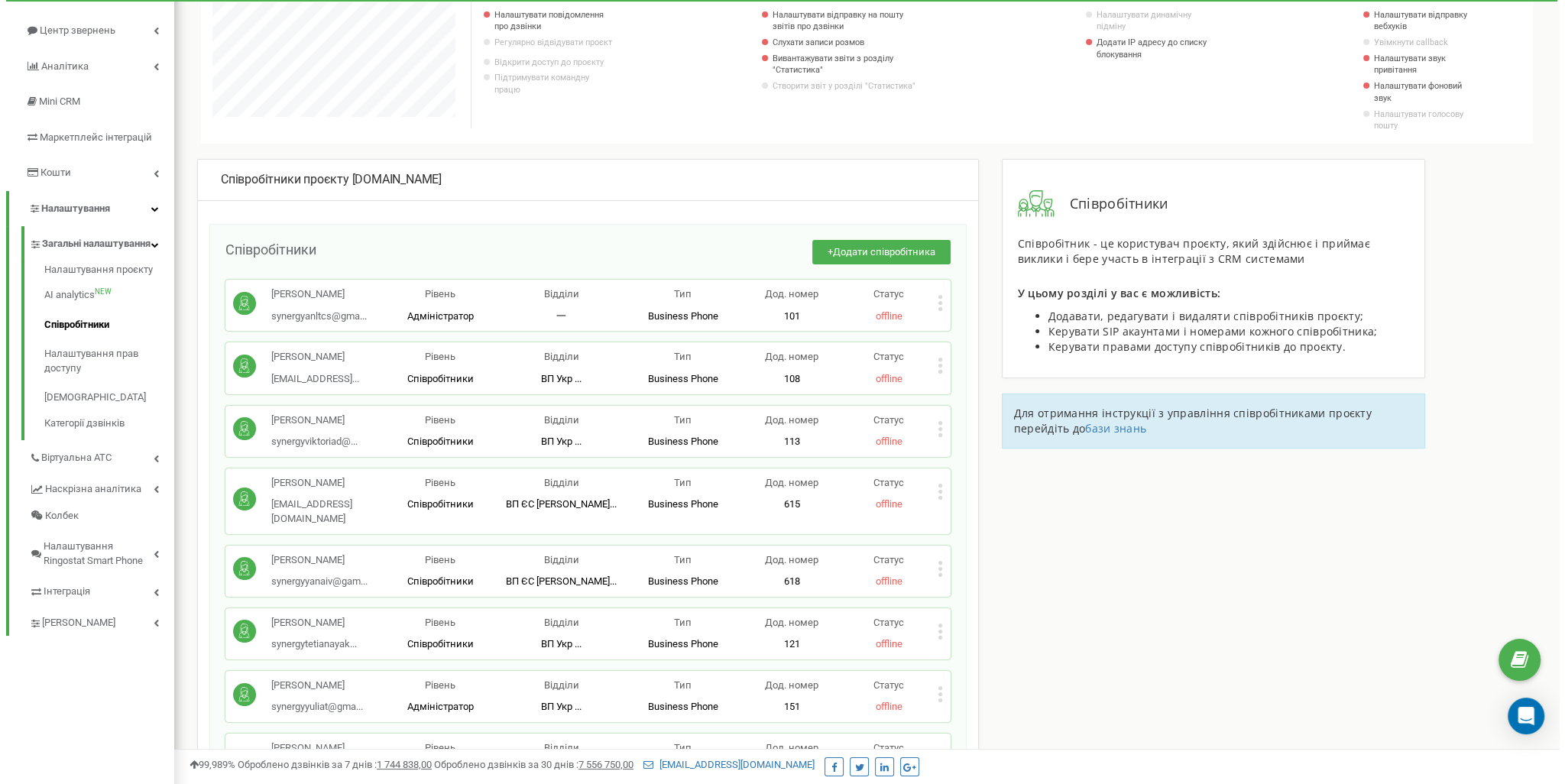
scroll to position [152, 0]
click at [929, 486] on p "Статус" at bounding box center [884, 480] width 97 height 15
click at [932, 489] on icon at bounding box center [934, 489] width 4 height 4
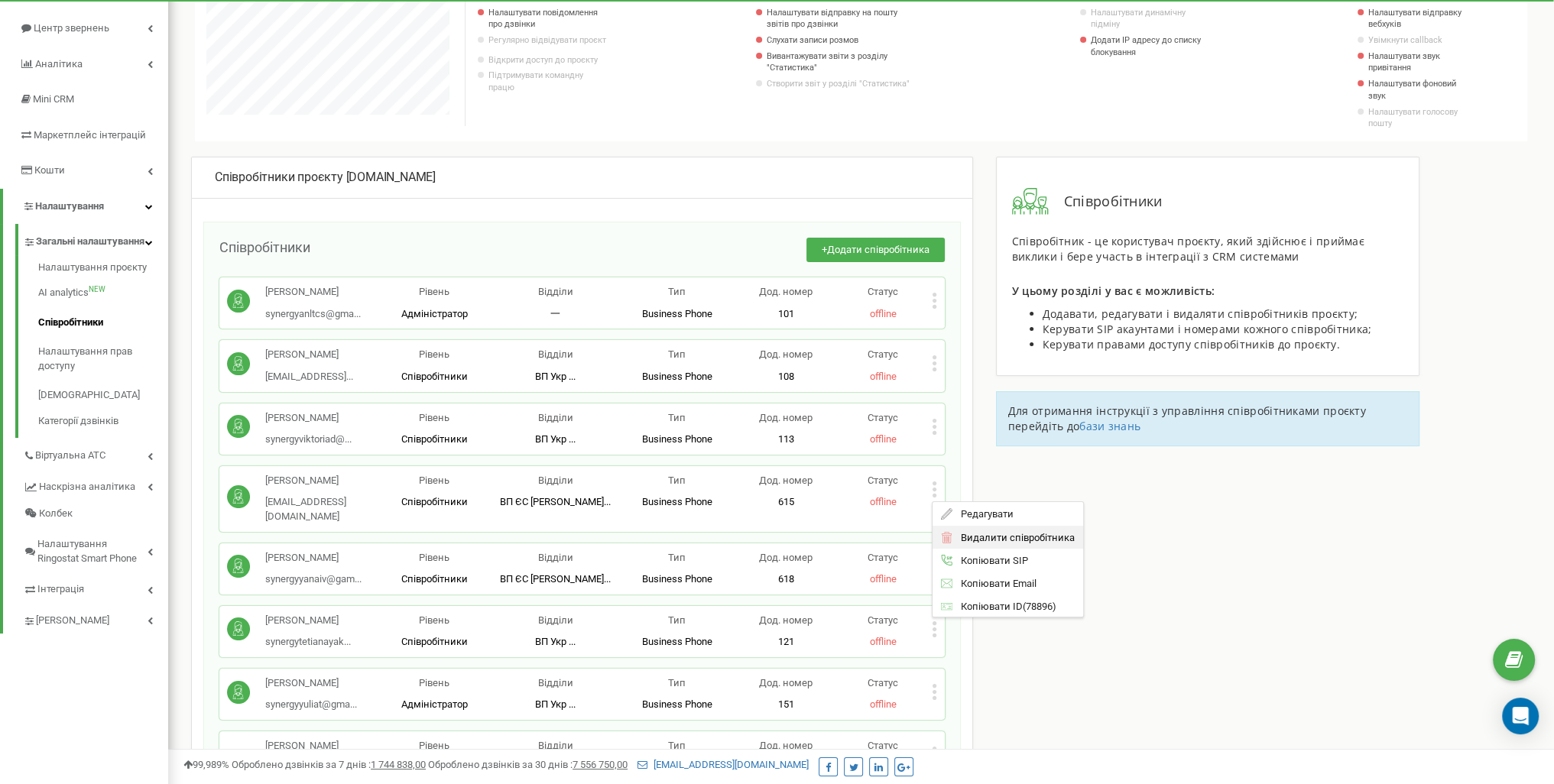
click at [995, 533] on span "Видалити співробітника" at bounding box center [1012, 538] width 122 height 10
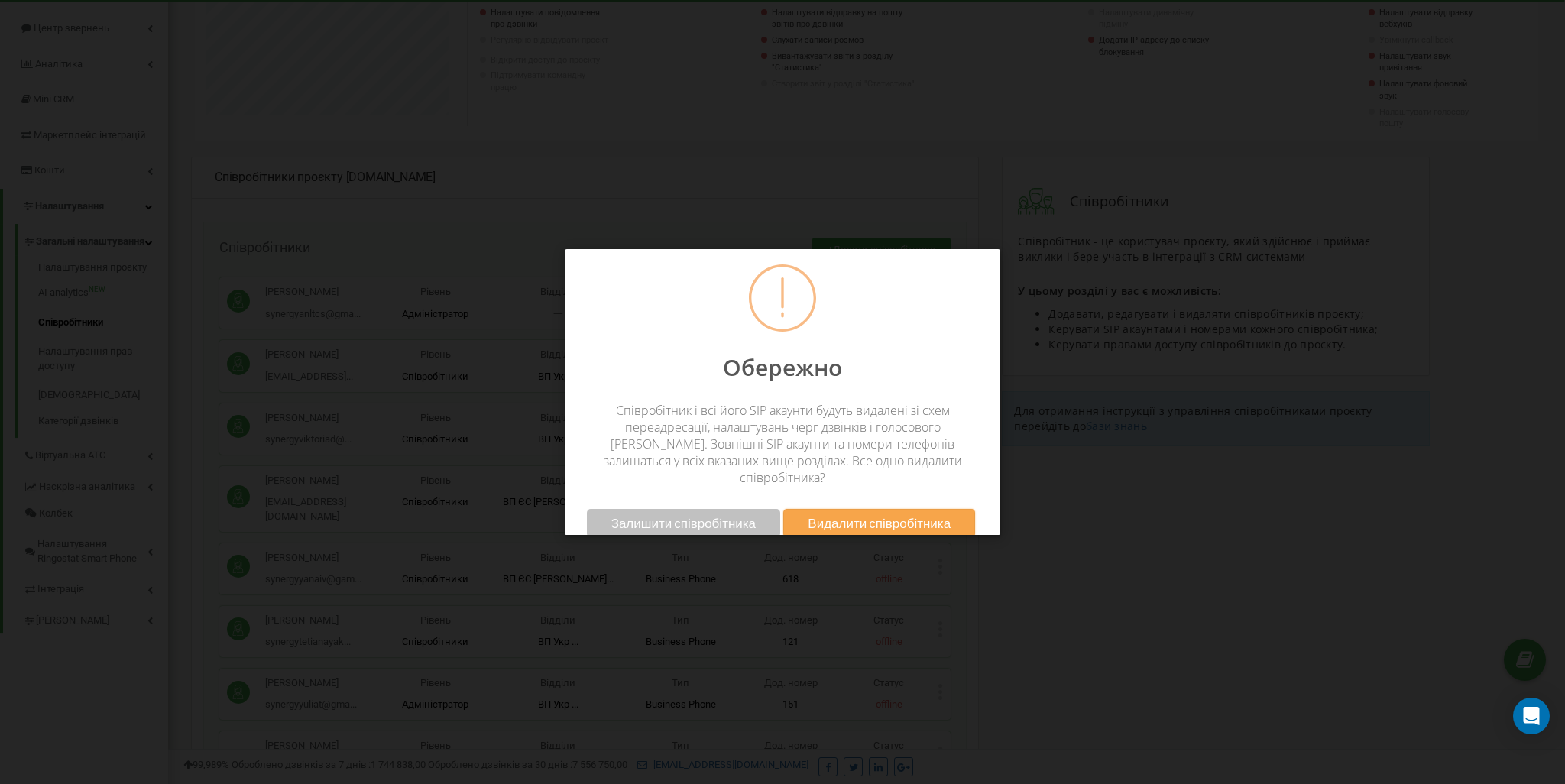
scroll to position [762892, 762880]
click at [865, 515] on span "Видалити співробітника" at bounding box center [880, 523] width 143 height 16
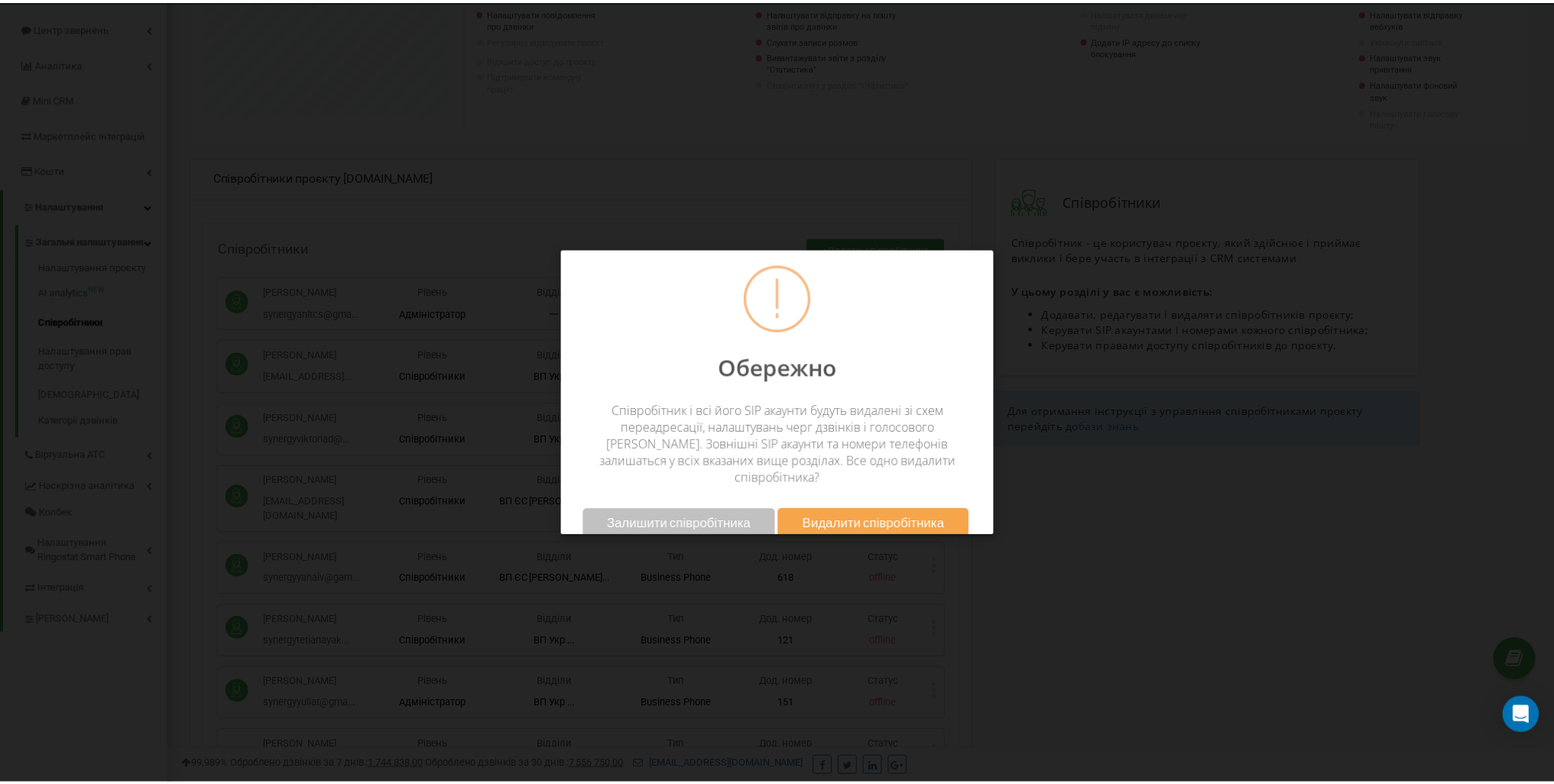
scroll to position [762892, 762841]
